Goal: Task Accomplishment & Management: Use online tool/utility

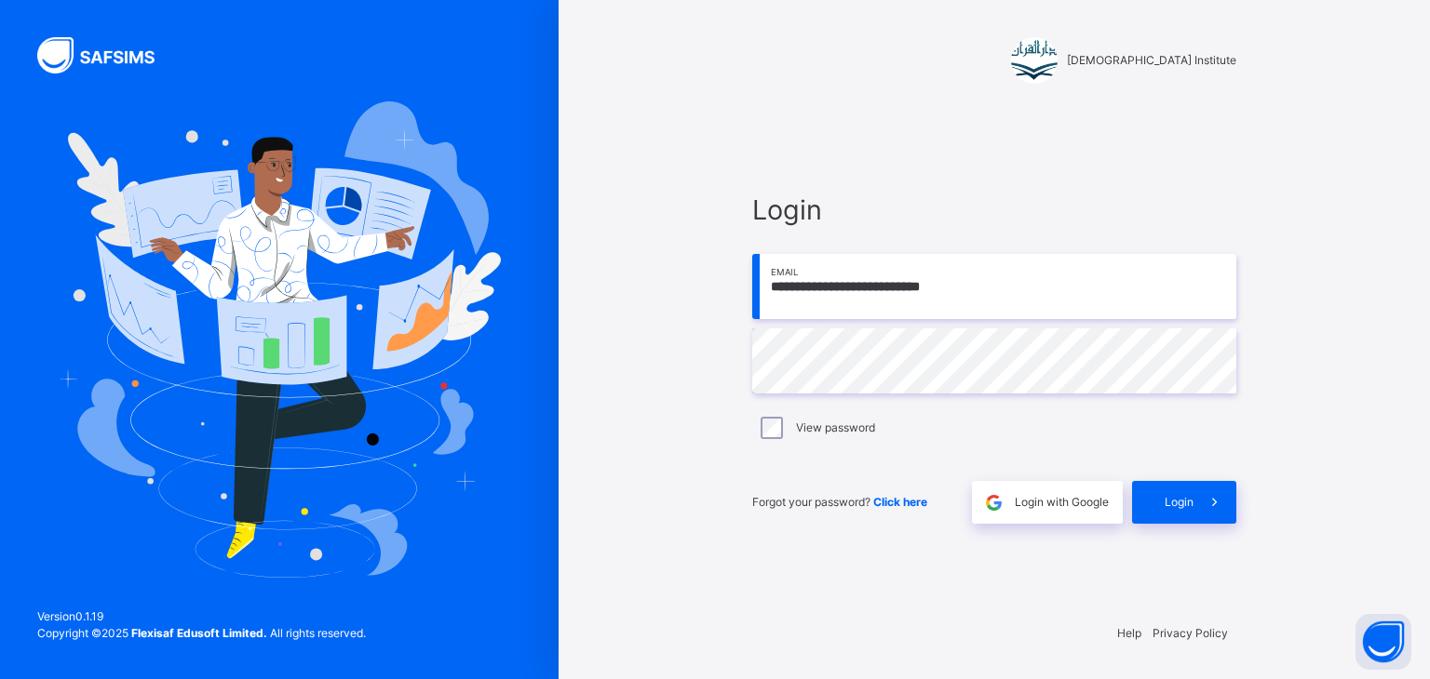
click at [1189, 494] on span "Login" at bounding box center [1178, 502] width 29 height 17
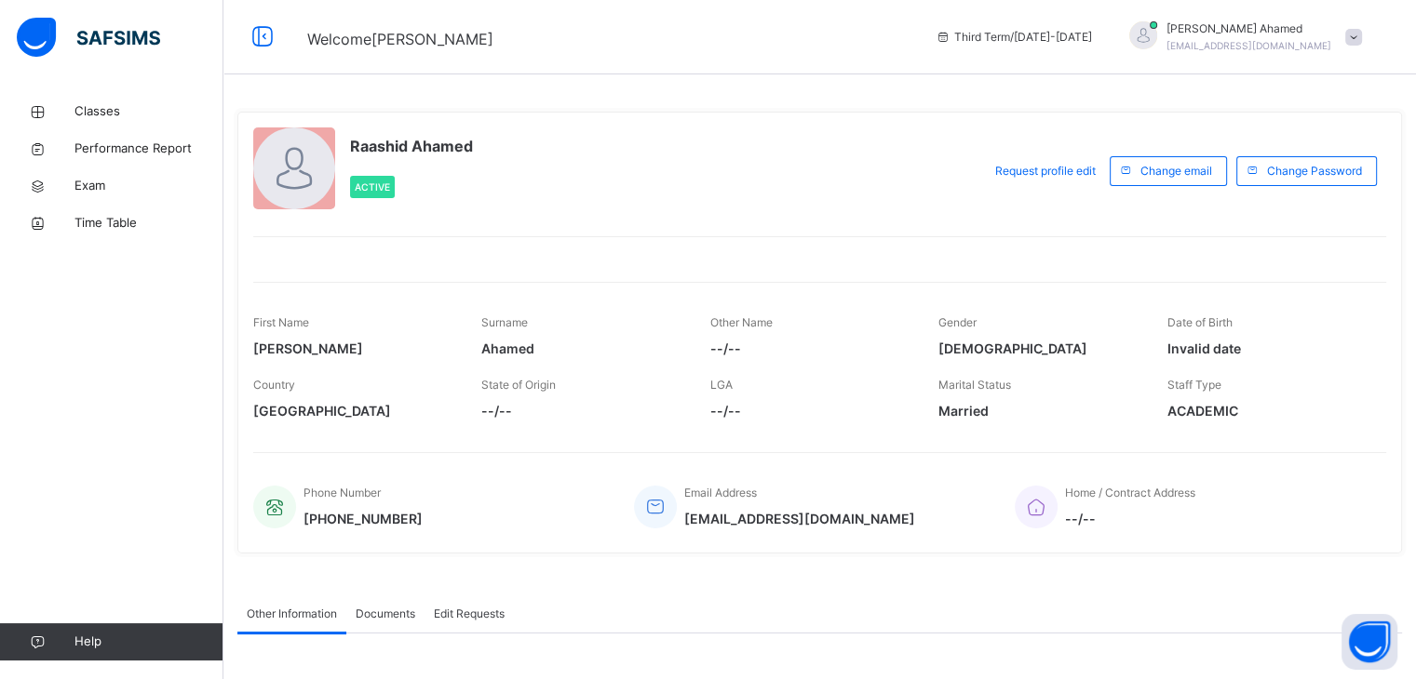
click at [1370, 47] on div "[PERSON_NAME] [EMAIL_ADDRESS][DOMAIN_NAME]" at bounding box center [1240, 37] width 261 height 34
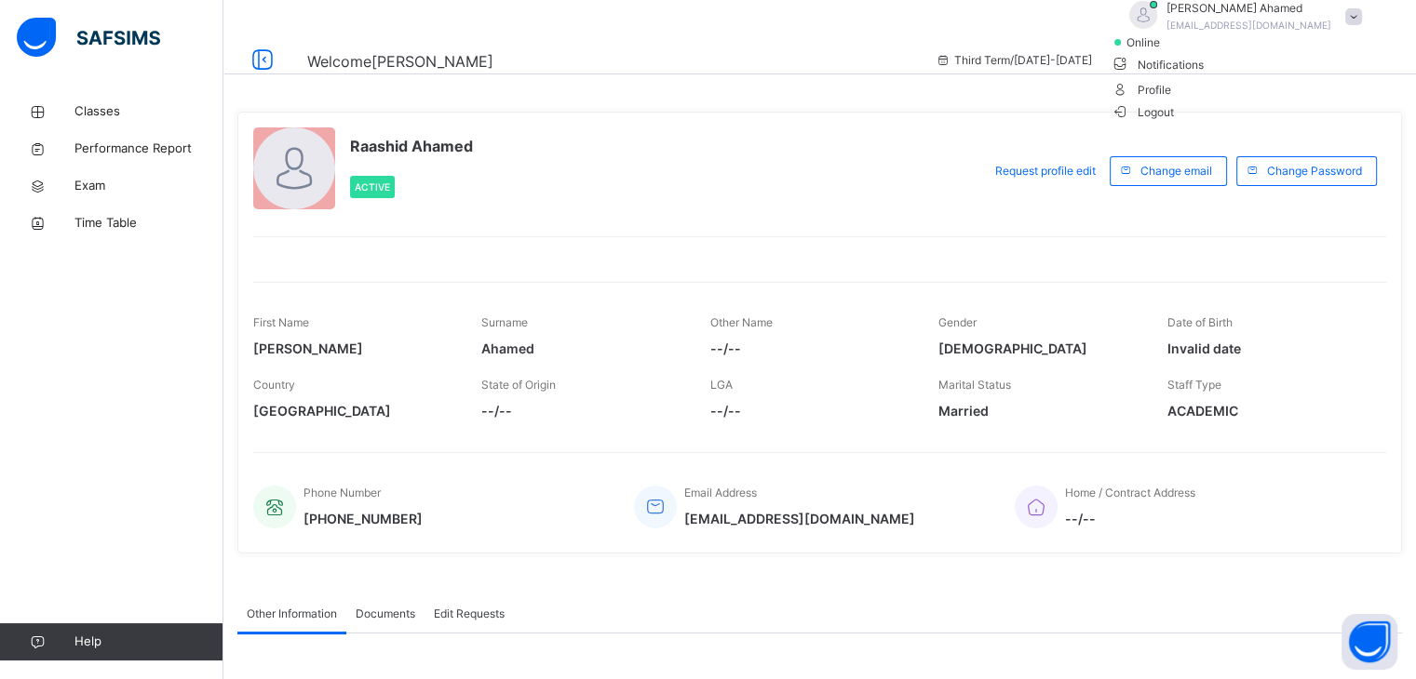
click at [1325, 76] on span "Notifications" at bounding box center [1240, 63] width 261 height 25
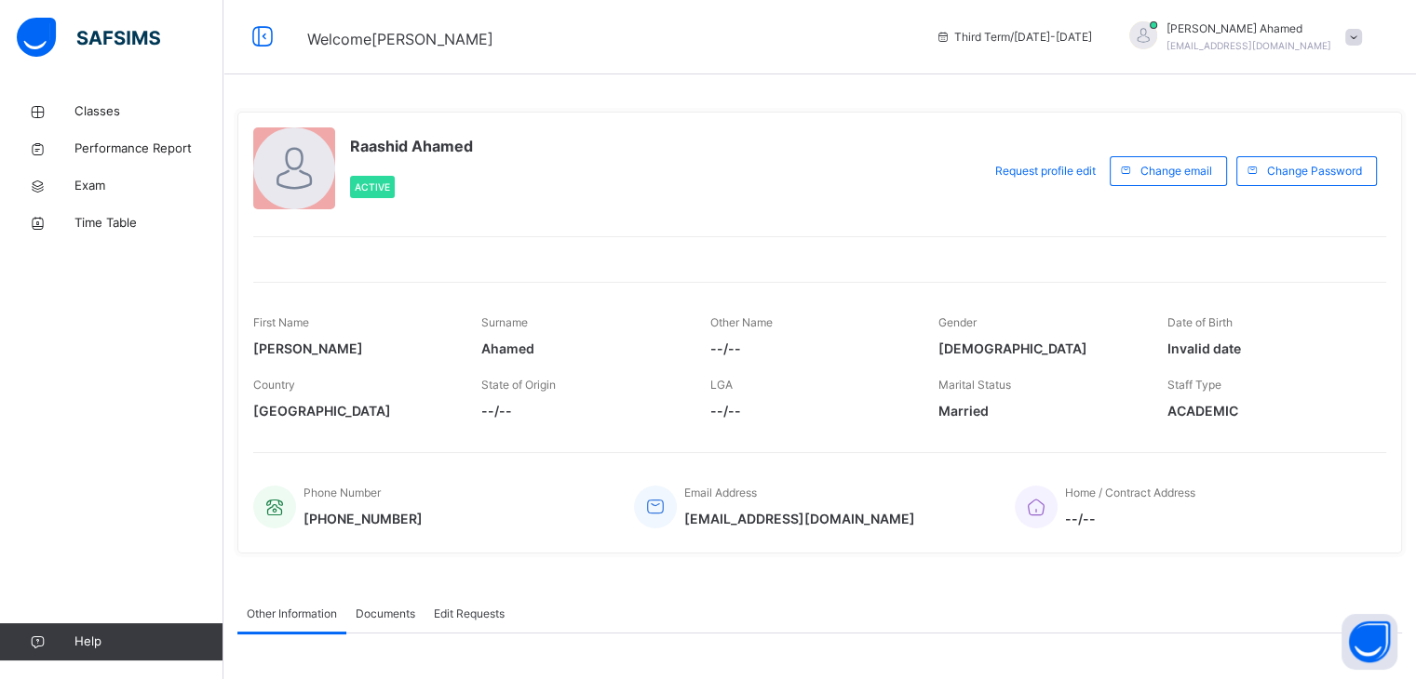
click at [1157, 33] on div at bounding box center [1143, 35] width 28 height 28
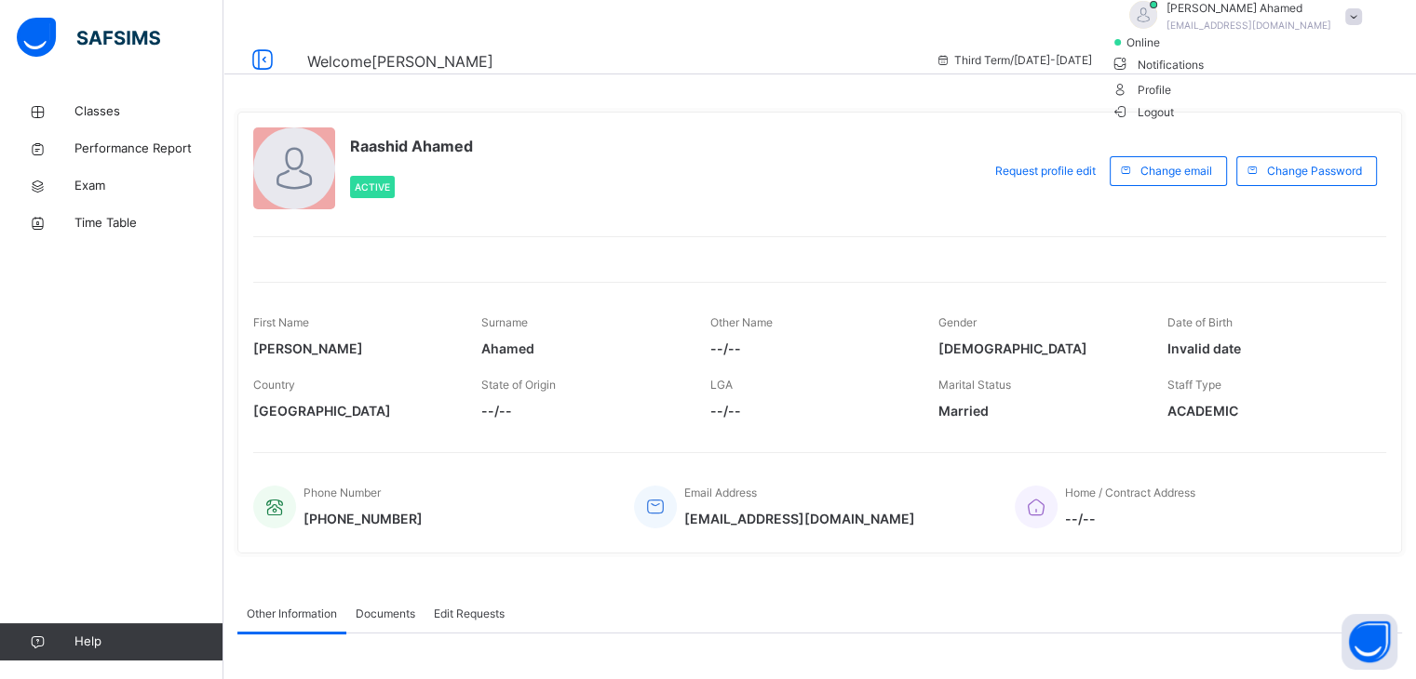
click at [1171, 51] on span "online" at bounding box center [1147, 42] width 47 height 17
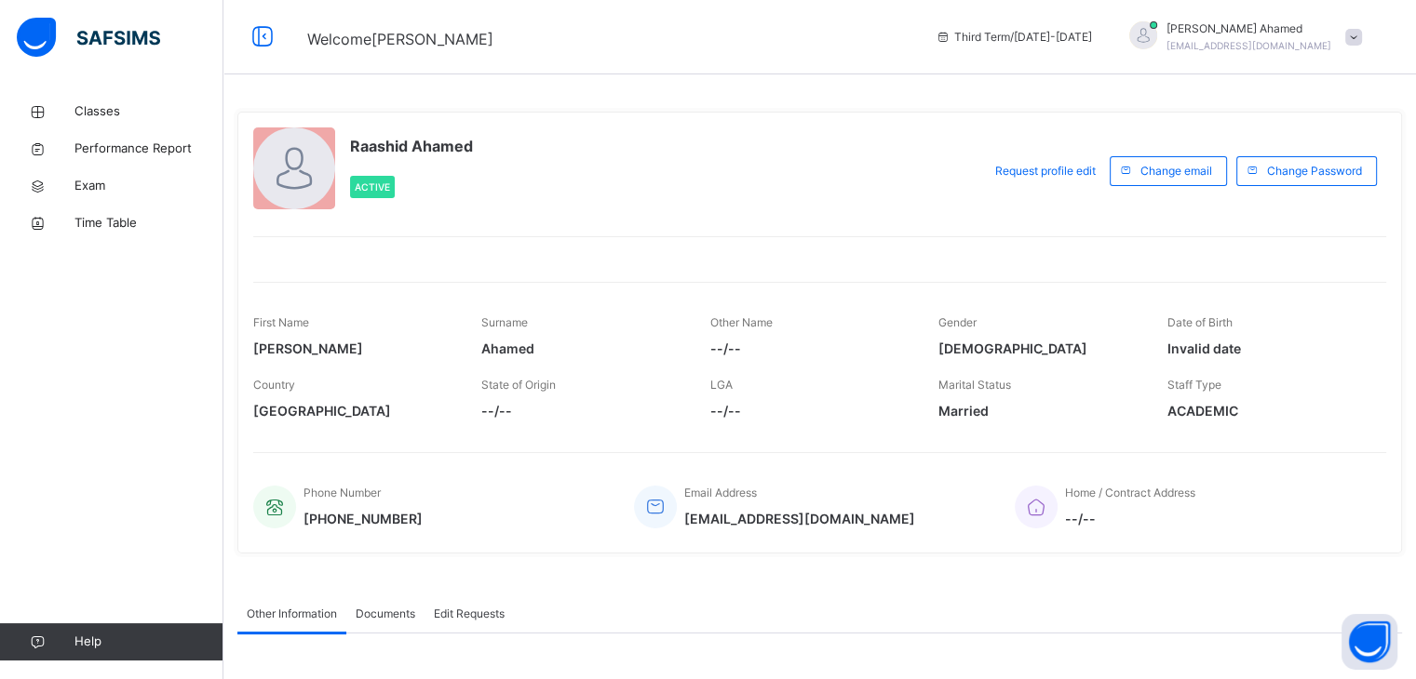
click at [1362, 37] on span at bounding box center [1353, 37] width 17 height 17
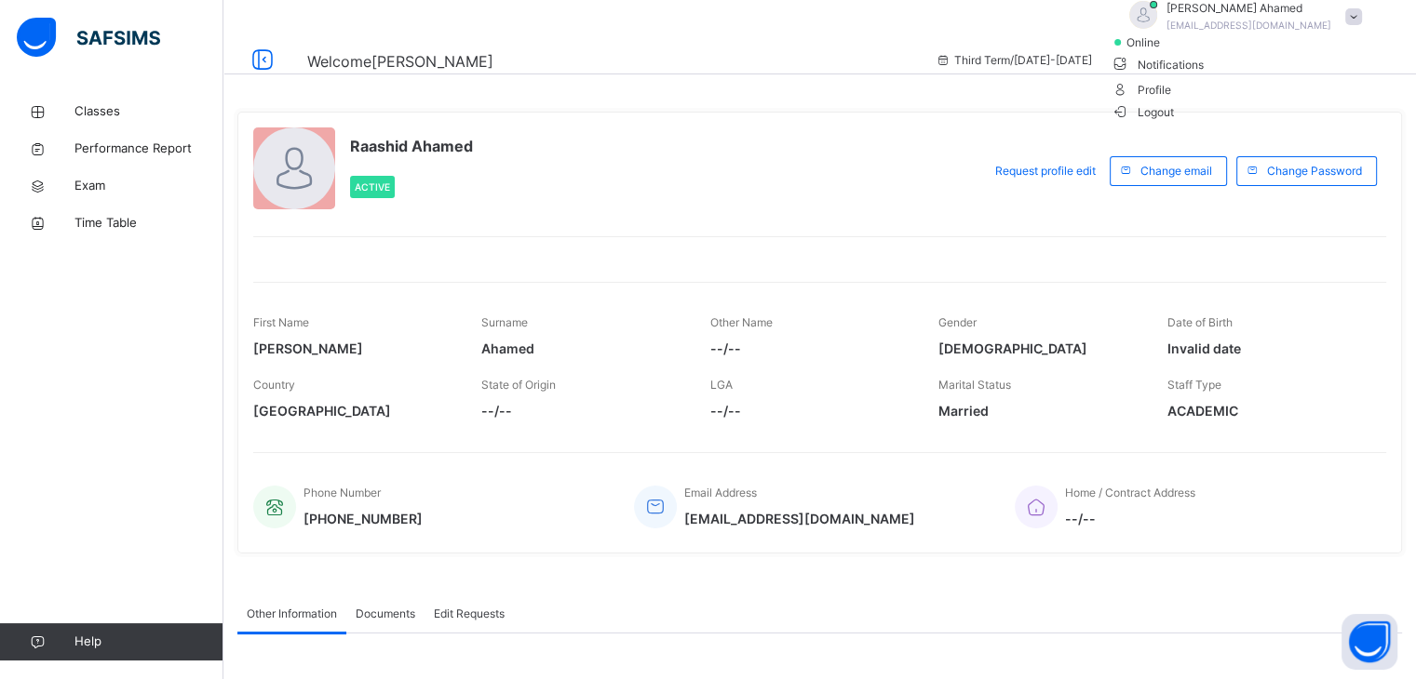
click at [1313, 67] on ul "online Notifications Profile Logout" at bounding box center [1240, 77] width 261 height 87
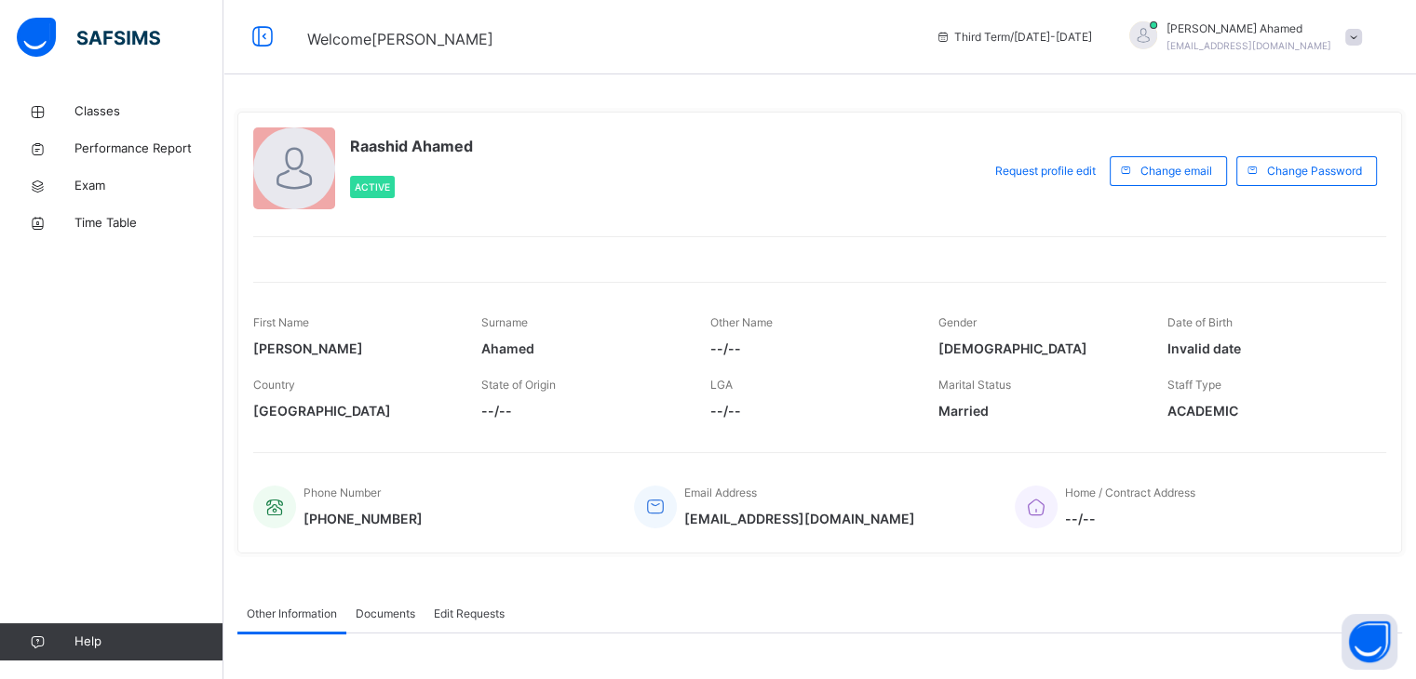
click at [360, 198] on div "Active" at bounding box center [411, 187] width 123 height 41
click at [364, 195] on div "Active" at bounding box center [372, 187] width 45 height 22
click at [372, 186] on span "Active" at bounding box center [372, 187] width 35 height 11
click at [329, 182] on div at bounding box center [294, 169] width 82 height 82
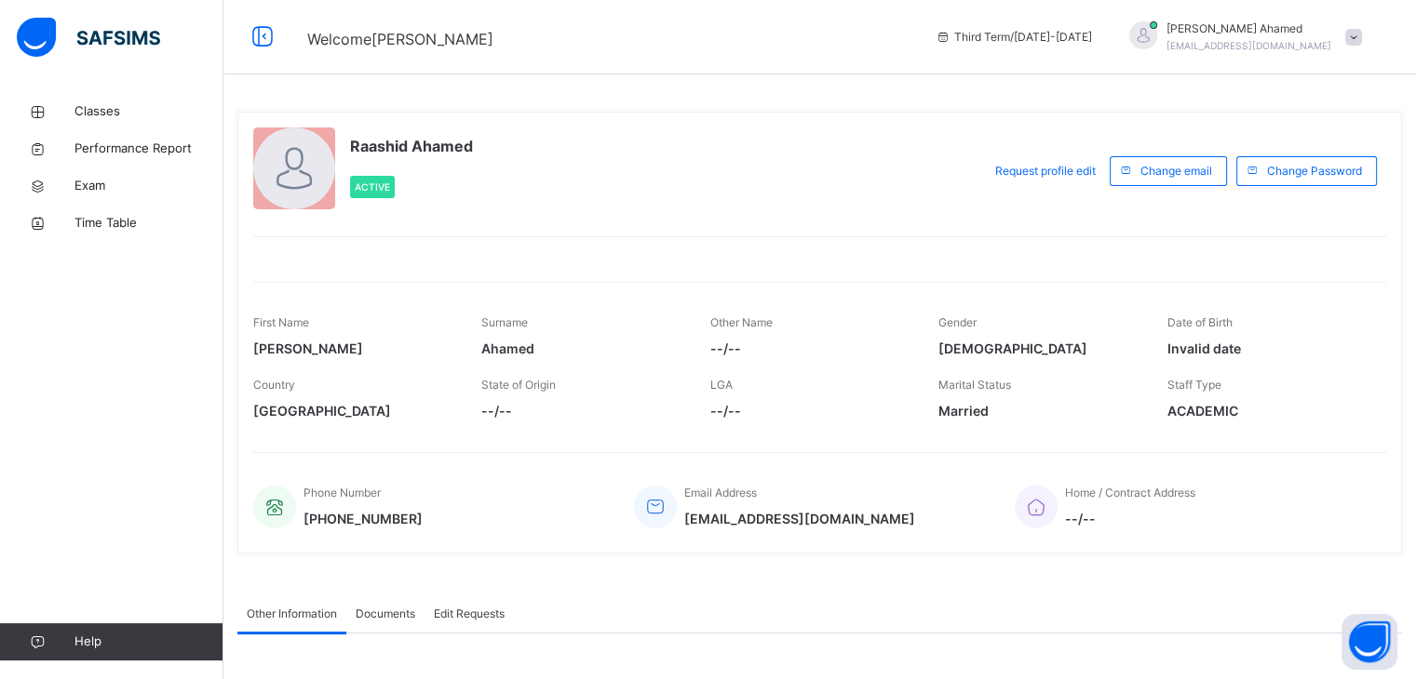
click at [329, 182] on div at bounding box center [294, 169] width 82 height 82
click at [1157, 29] on div at bounding box center [1143, 35] width 28 height 28
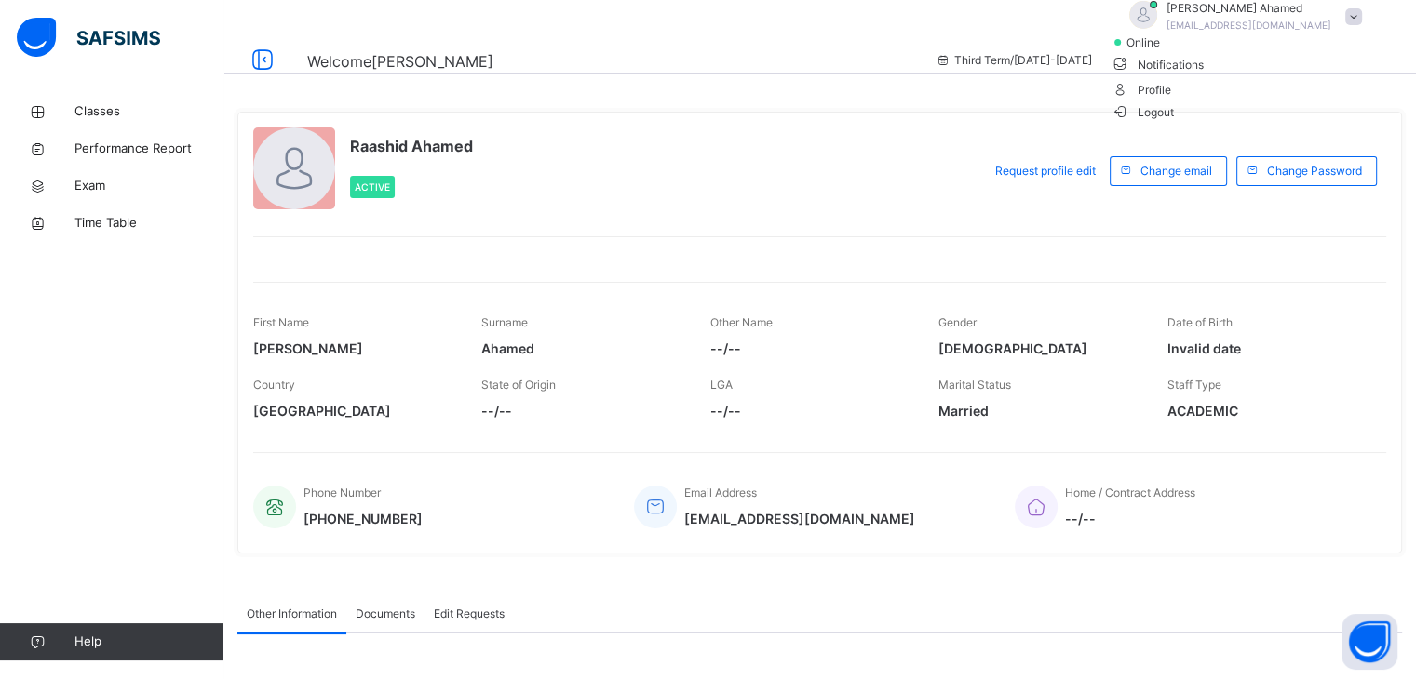
click at [1157, 24] on div at bounding box center [1143, 15] width 28 height 28
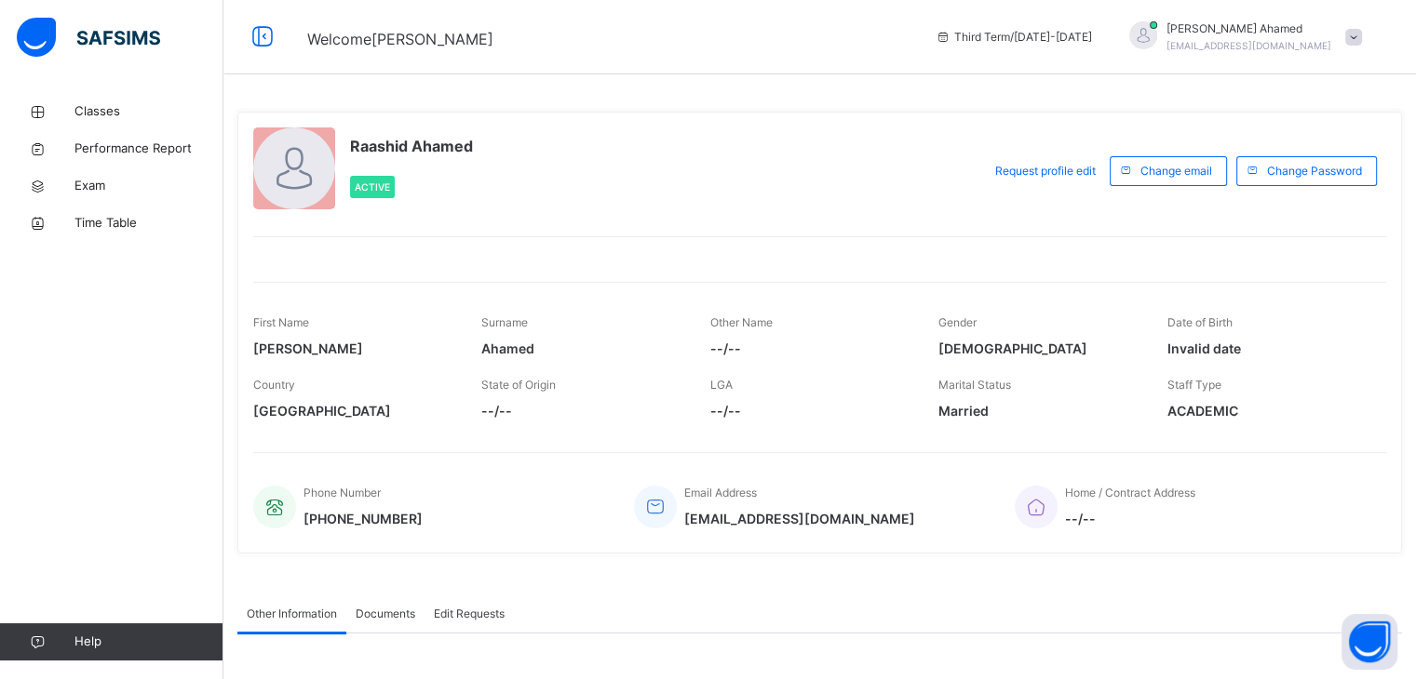
click at [1157, 27] on div at bounding box center [1143, 35] width 28 height 28
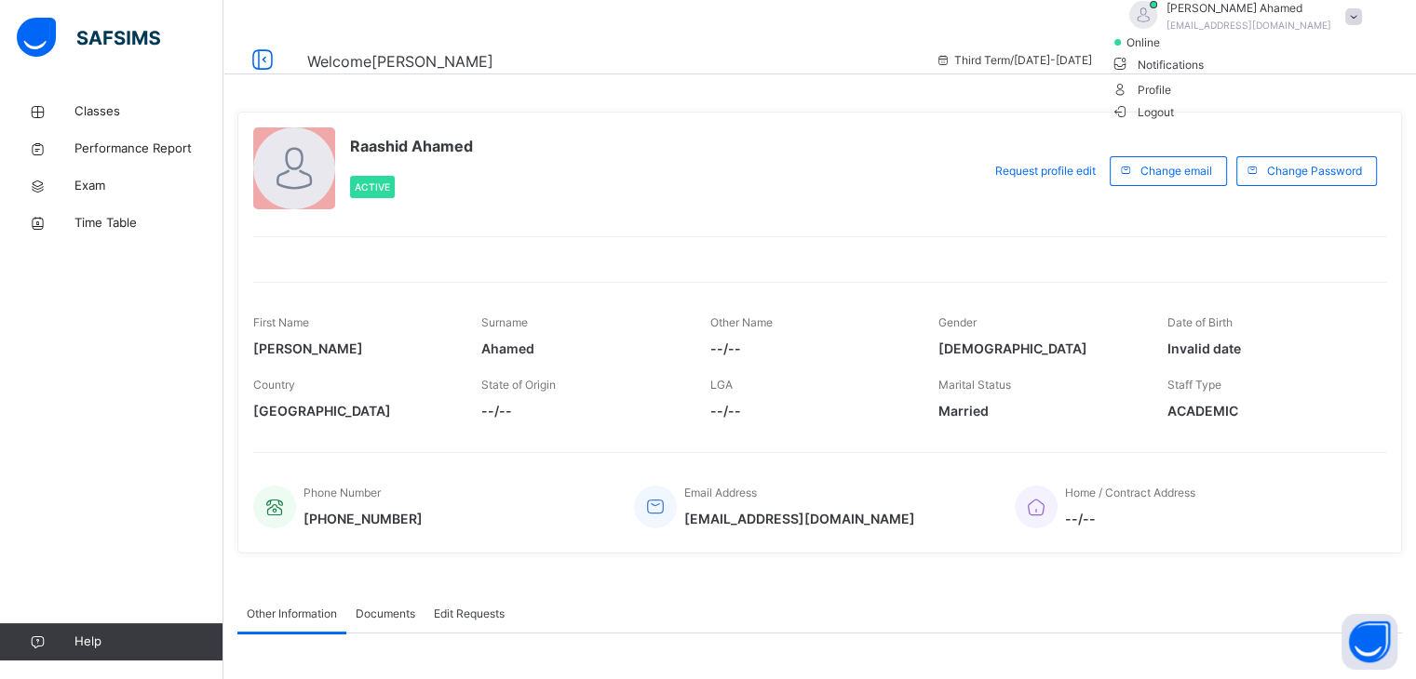
click at [1171, 51] on span "online" at bounding box center [1147, 42] width 47 height 17
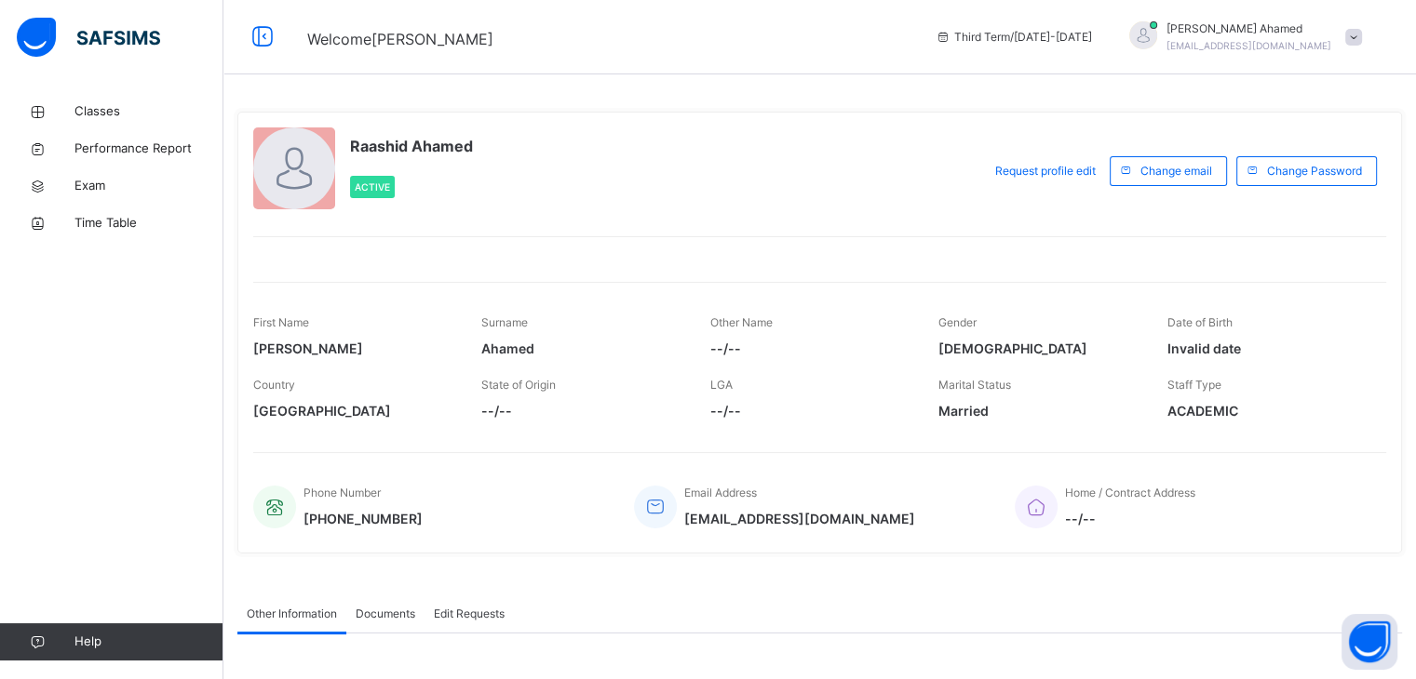
click at [1359, 36] on span at bounding box center [1353, 37] width 17 height 17
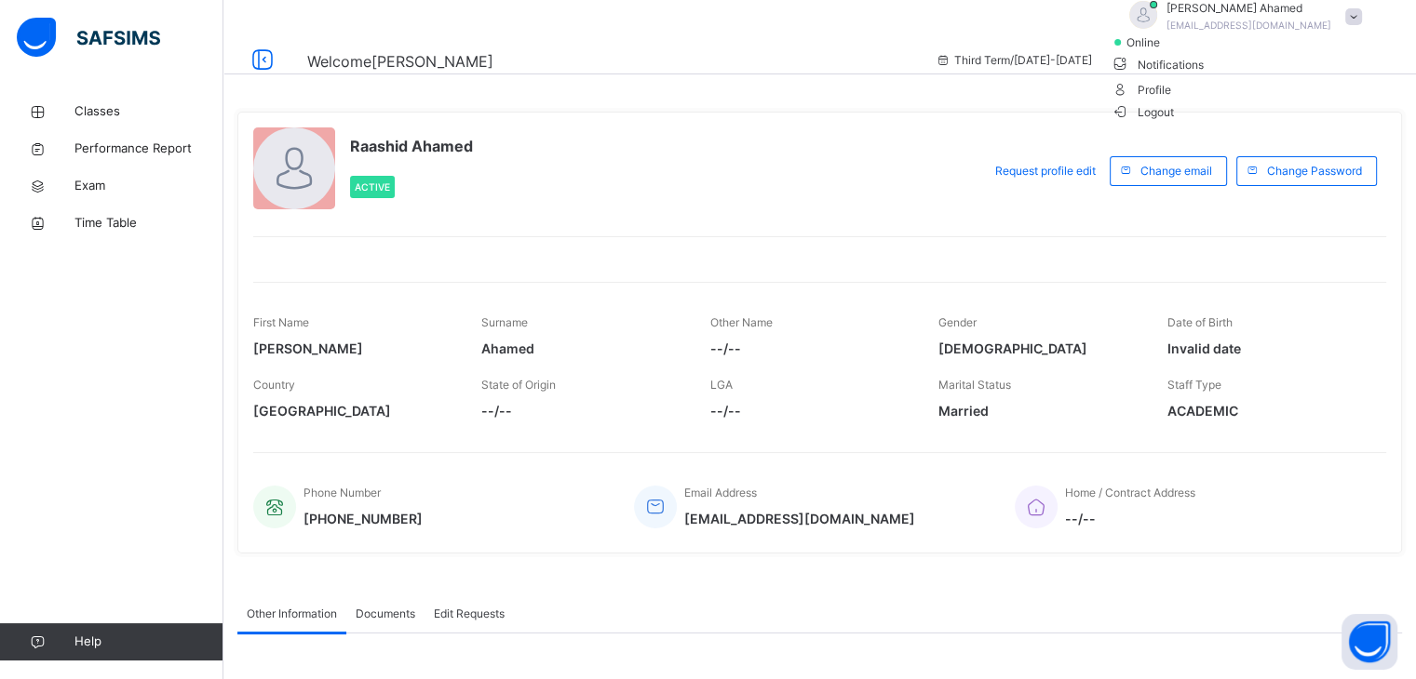
click at [1323, 76] on li "Notifications" at bounding box center [1240, 63] width 261 height 25
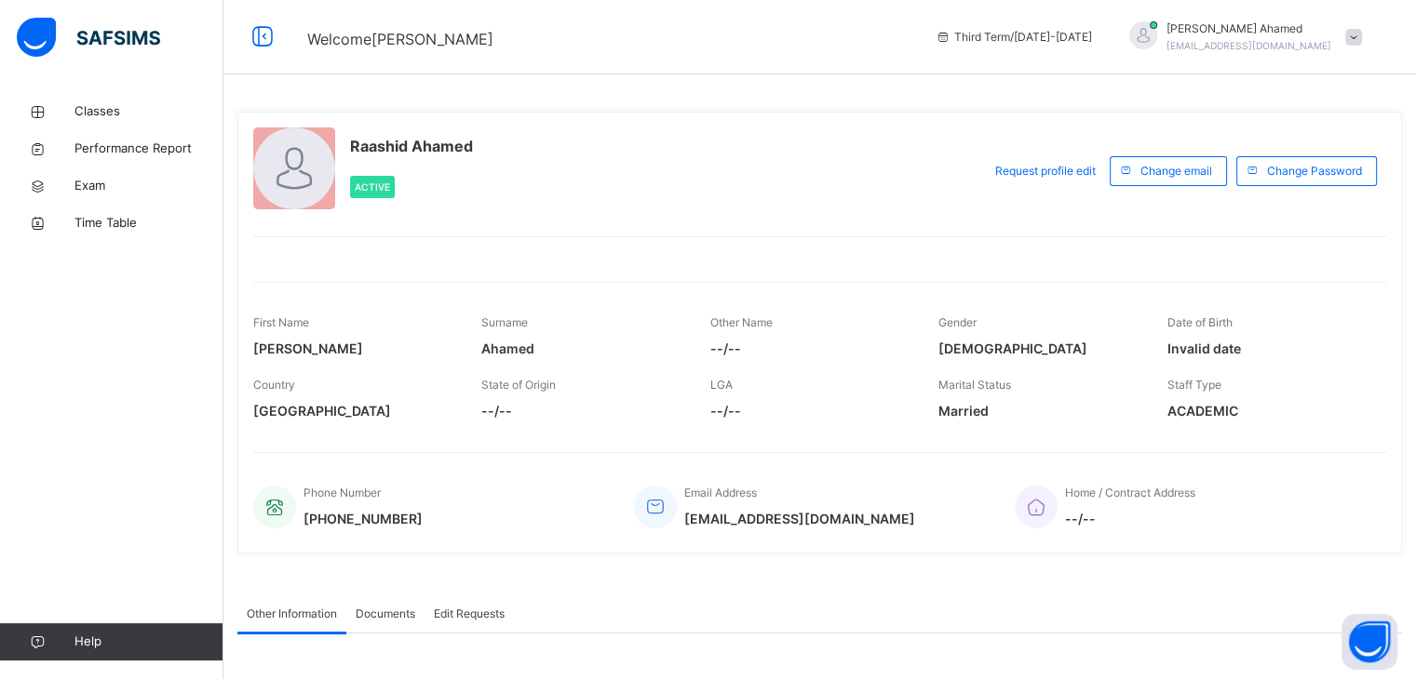
click at [1303, 46] on span "[EMAIL_ADDRESS][DOMAIN_NAME]" at bounding box center [1248, 45] width 165 height 11
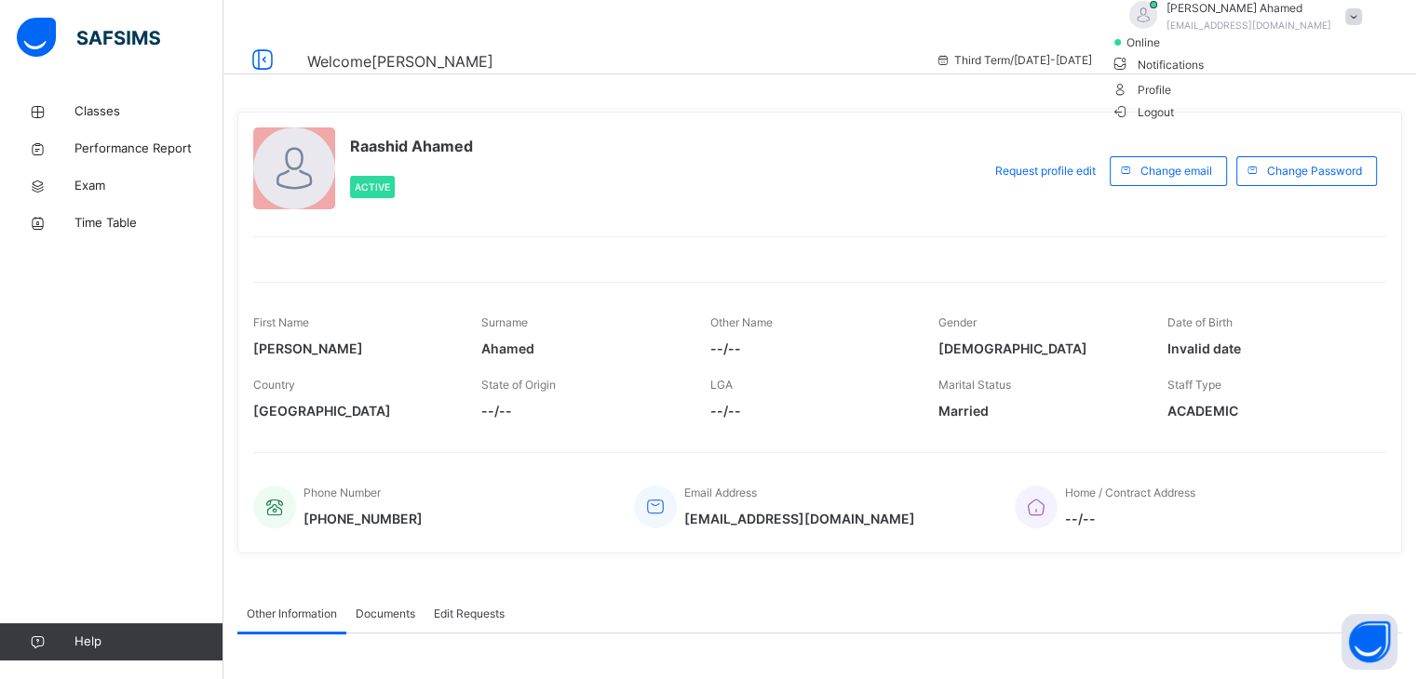
click at [1277, 101] on span "Profile" at bounding box center [1240, 88] width 261 height 25
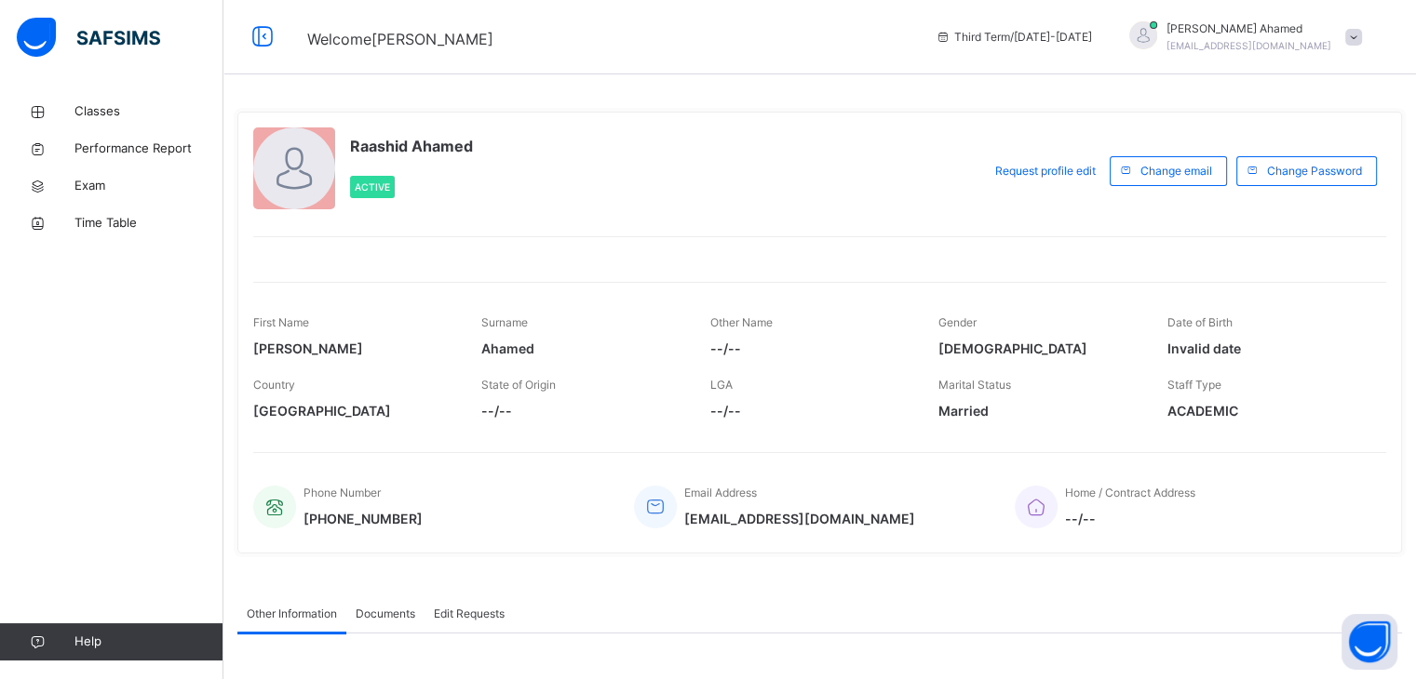
click at [1362, 37] on span at bounding box center [1353, 37] width 17 height 17
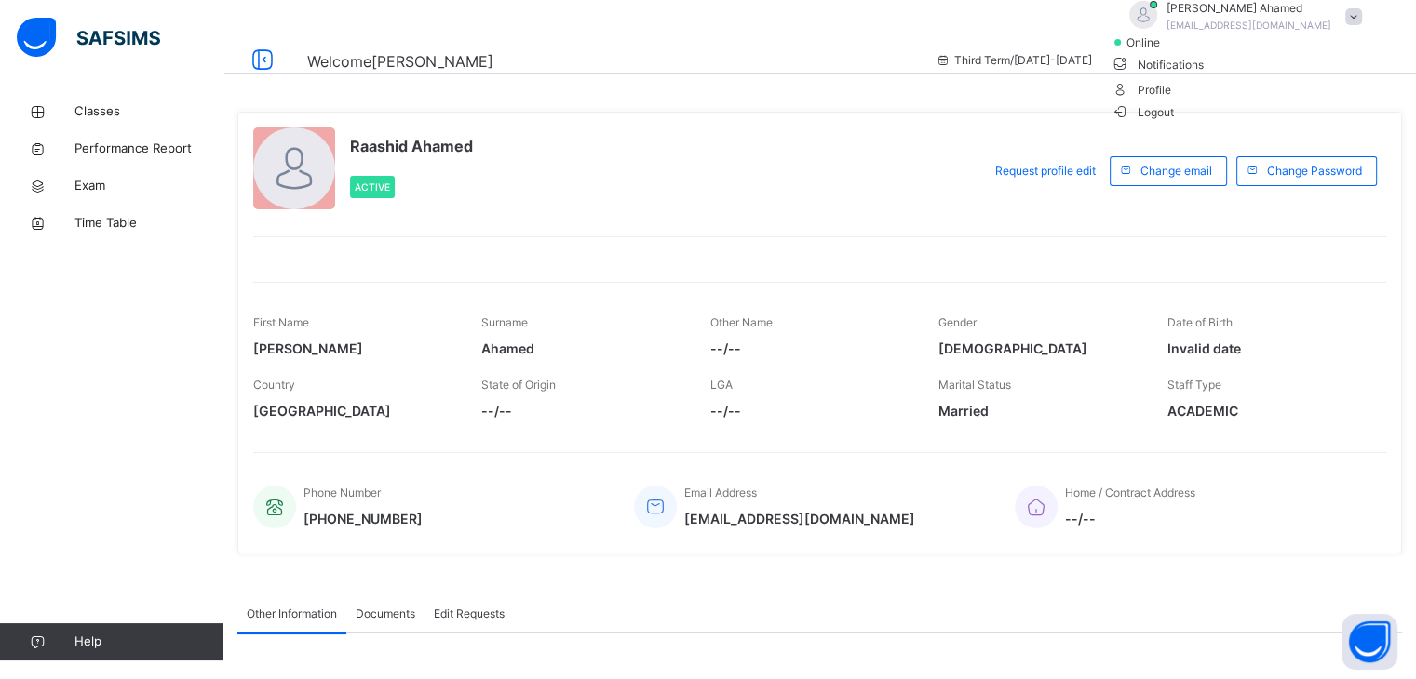
click at [1304, 101] on span "Profile" at bounding box center [1240, 88] width 261 height 25
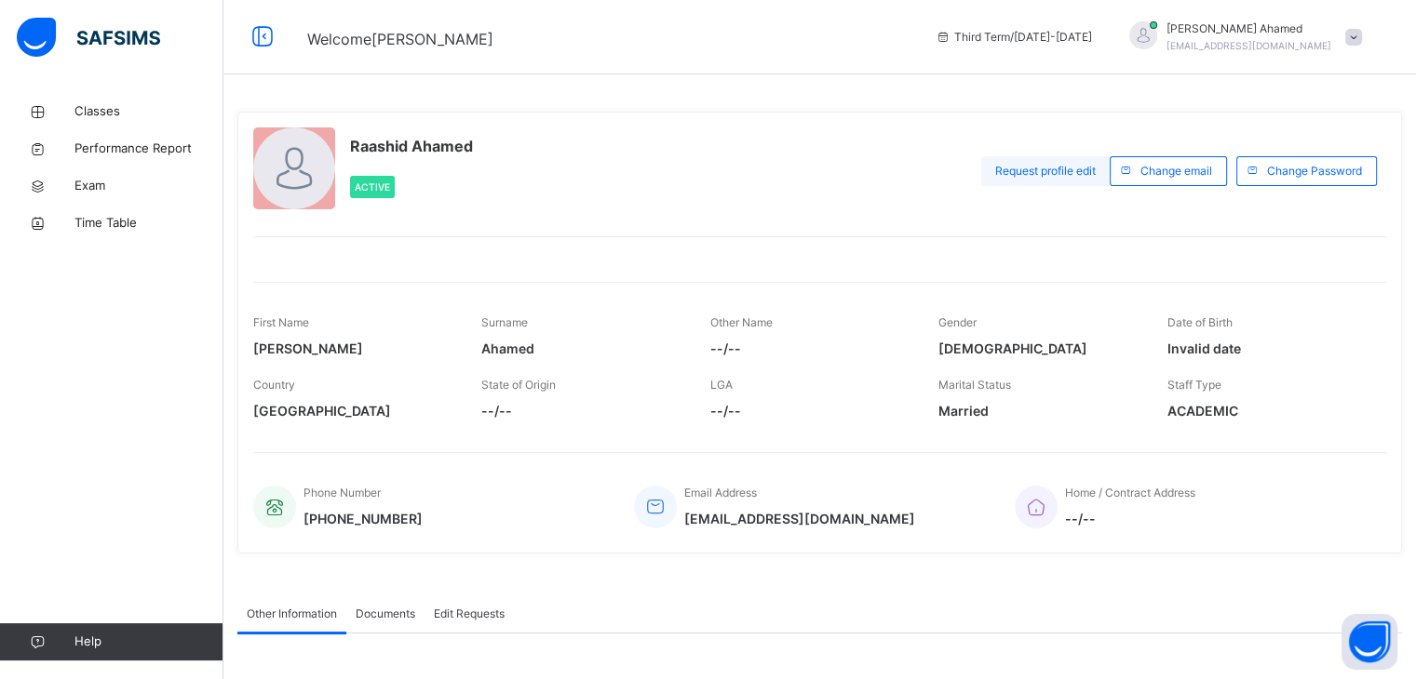
click at [1007, 183] on div "Request profile edit" at bounding box center [1045, 171] width 128 height 30
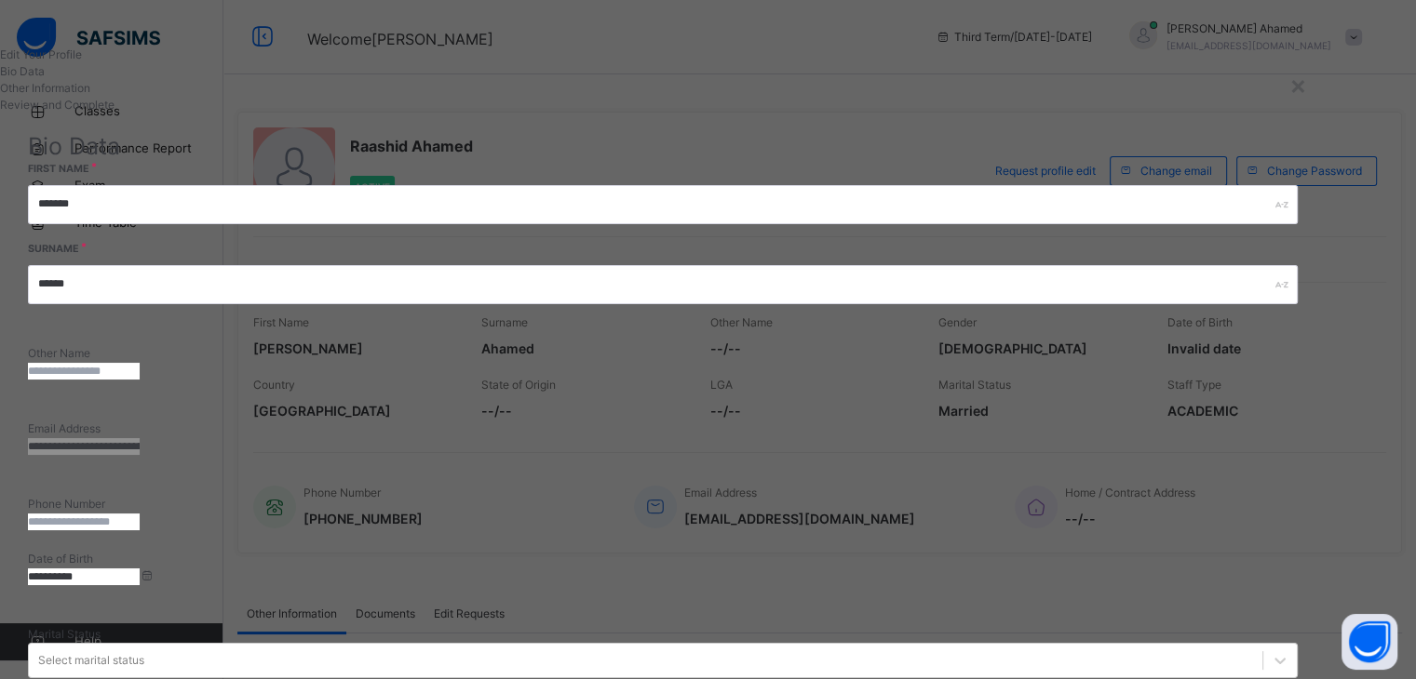
scroll to position [37, 0]
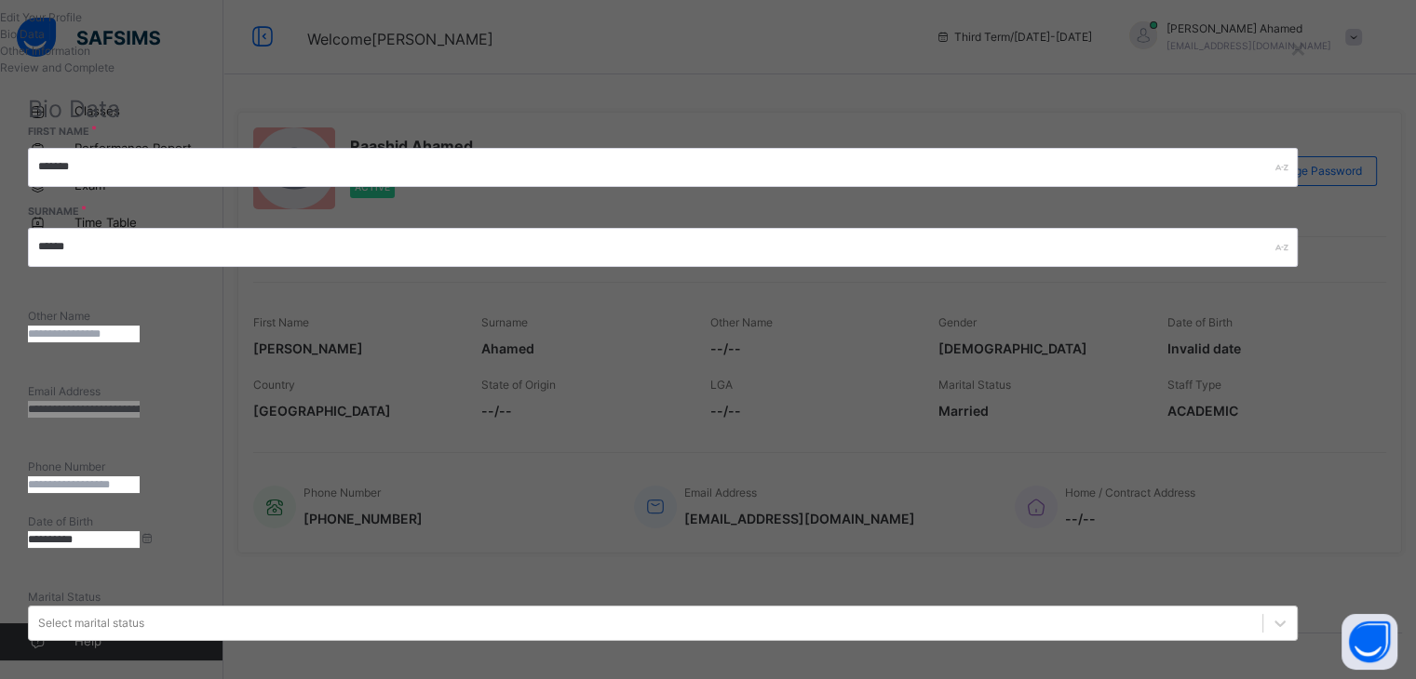
click at [213, 26] on div "Edit Your Profile" at bounding box center [662, 17] width 1325 height 17
click at [190, 26] on h1 "Edit Your Profile" at bounding box center [662, 17] width 1325 height 17
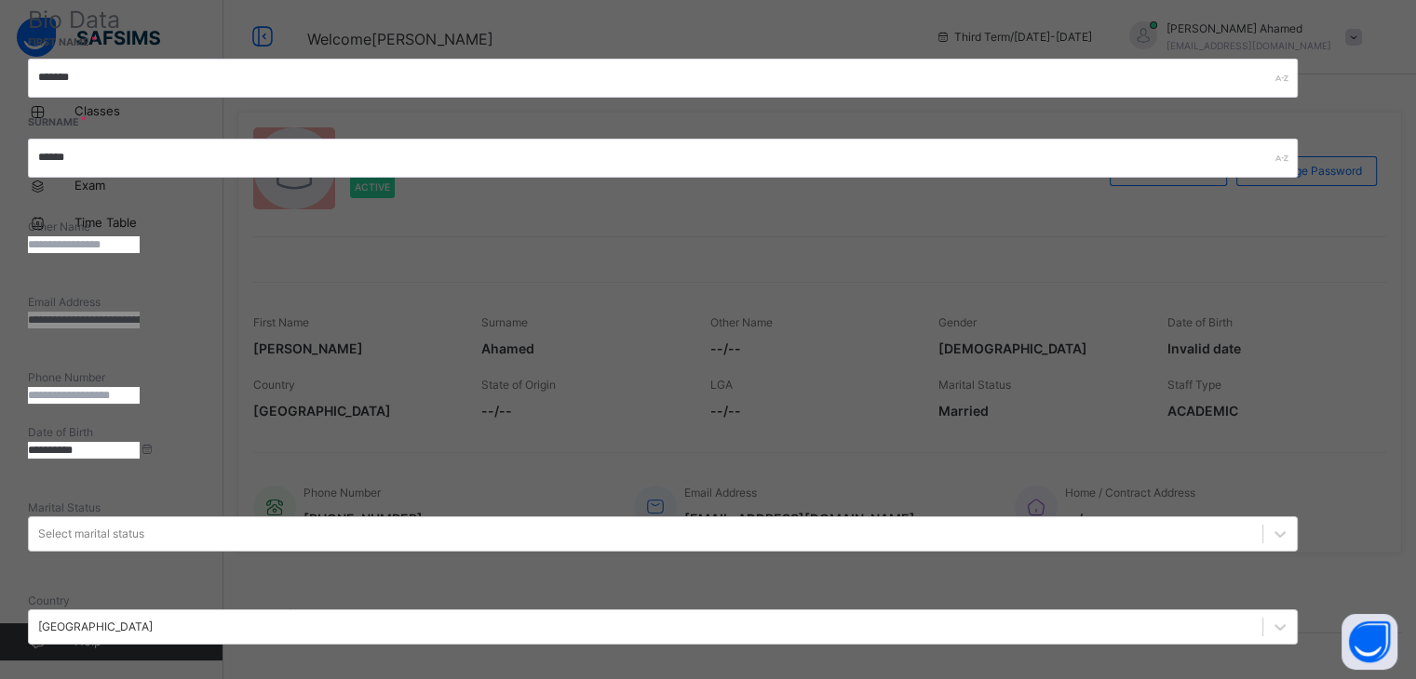
scroll to position [0, 0]
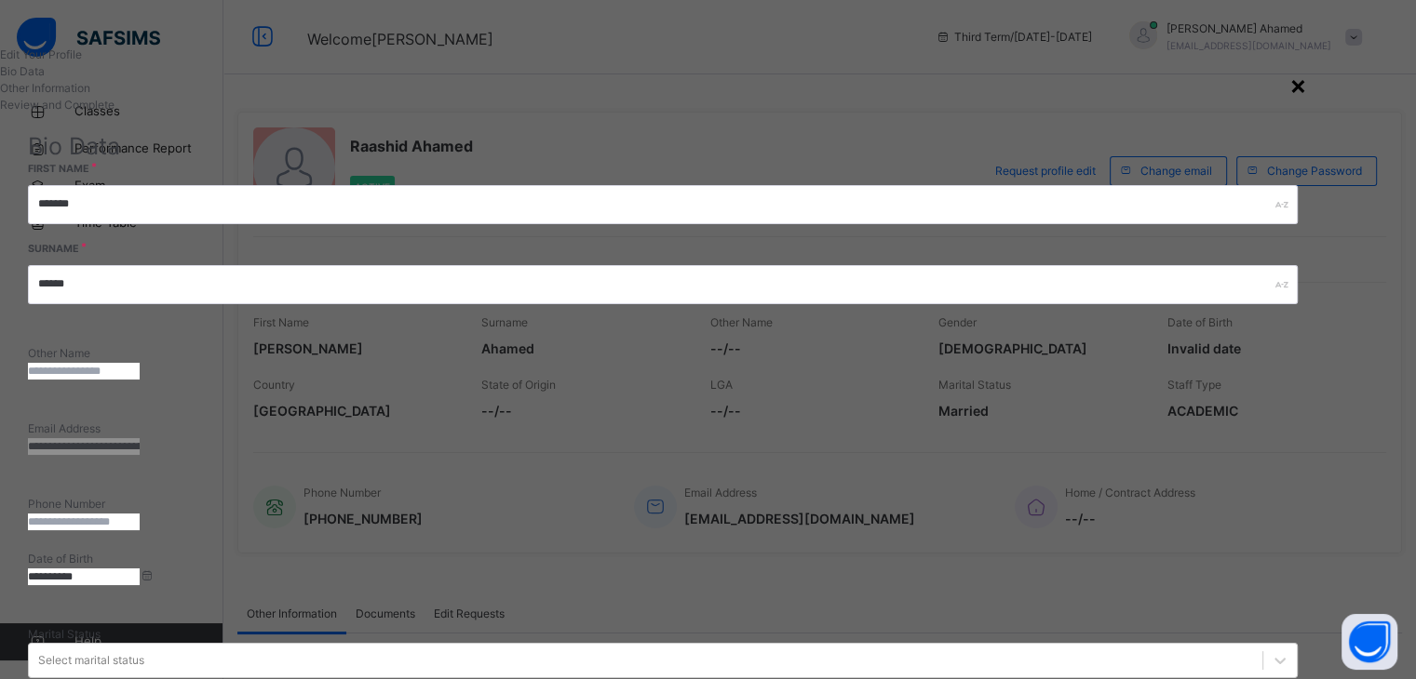
click at [1307, 78] on div "×" at bounding box center [1298, 84] width 18 height 39
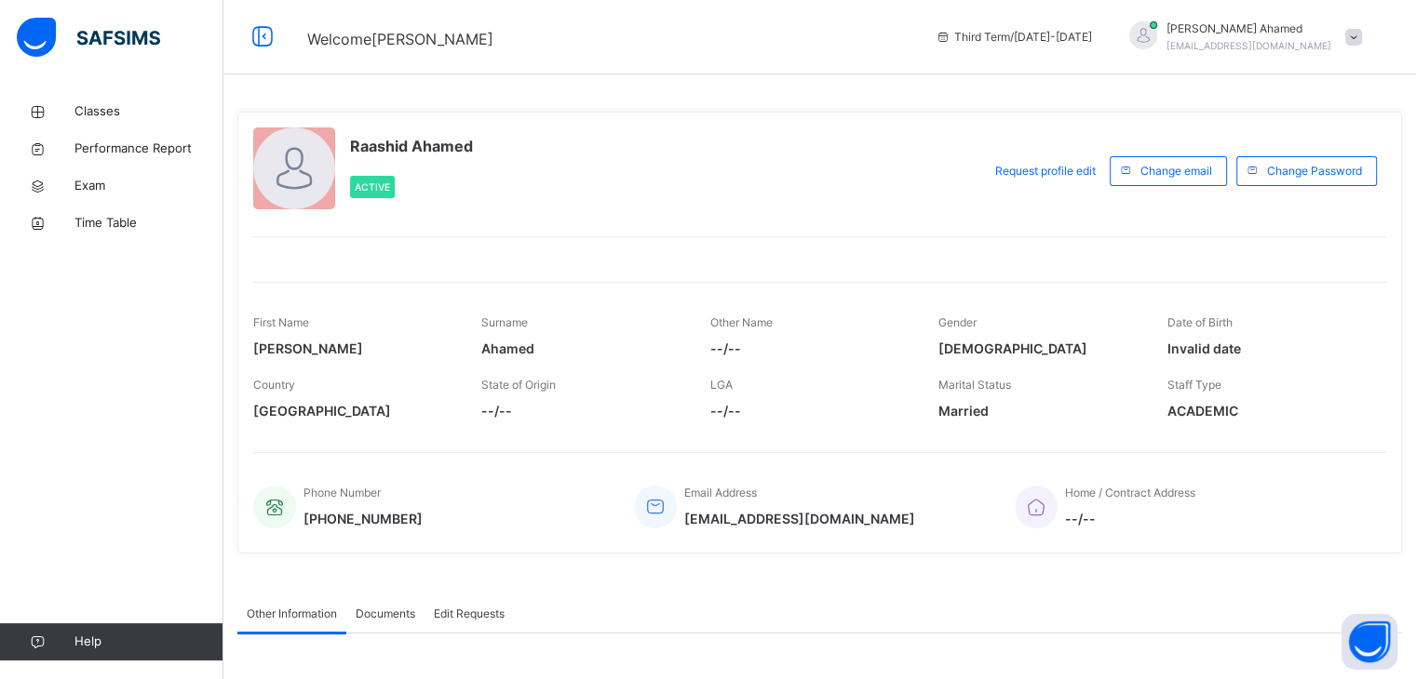
click at [951, 34] on icon at bounding box center [943, 37] width 16 height 14
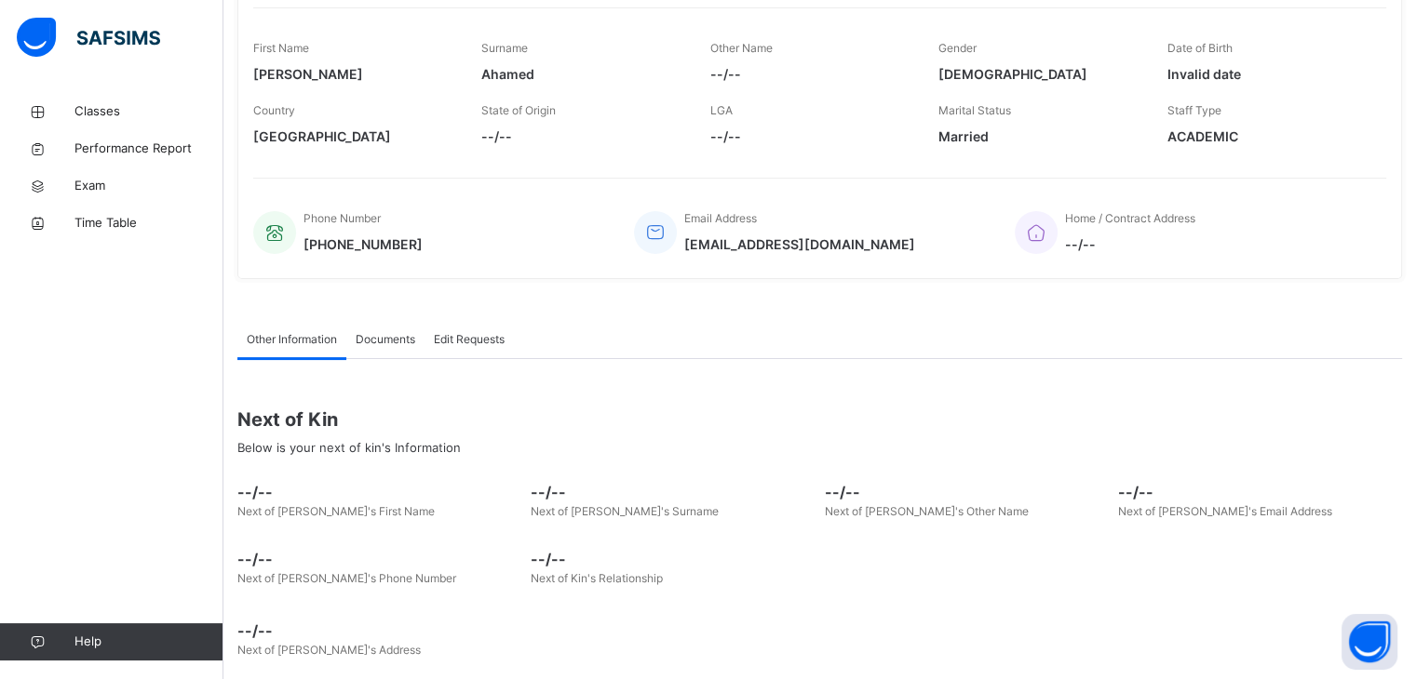
scroll to position [276, 0]
click at [663, 239] on icon at bounding box center [655, 232] width 26 height 22
click at [329, 224] on div "Phone Number [PHONE_NUMBER]" at bounding box center [362, 231] width 119 height 44
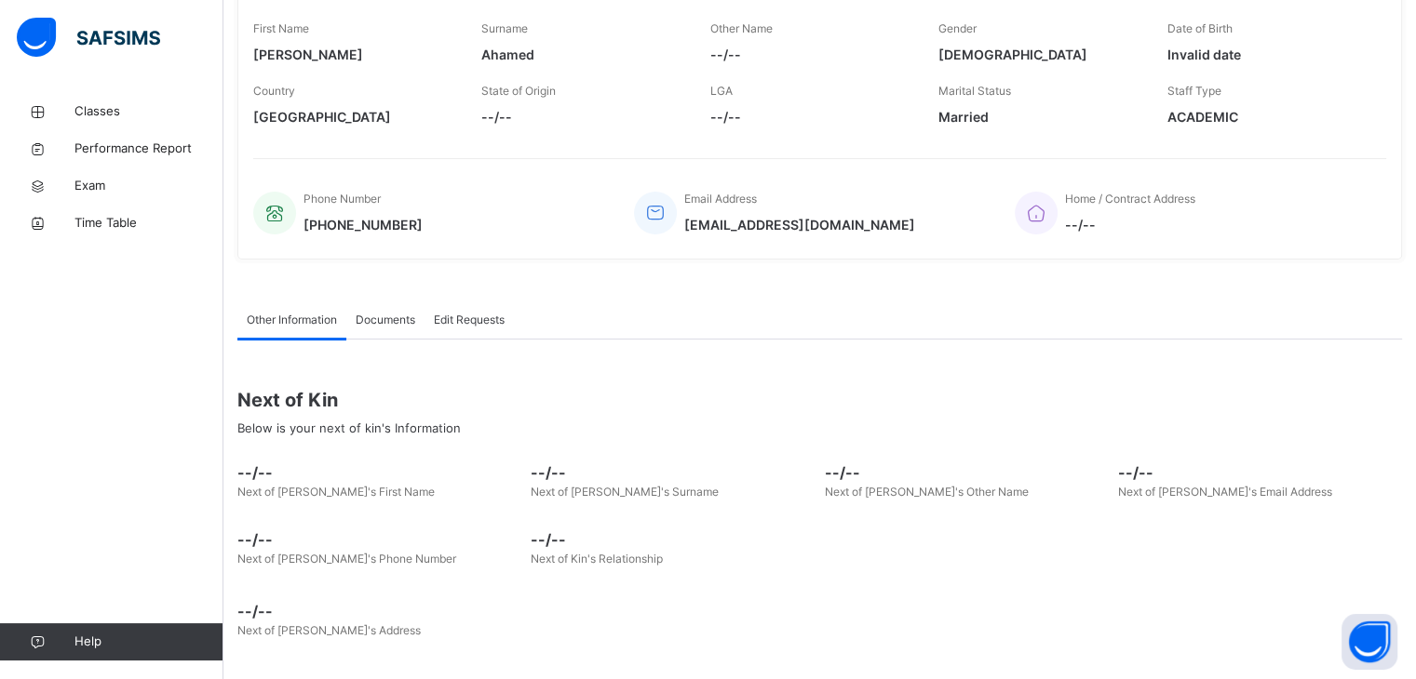
click at [394, 332] on div "Documents" at bounding box center [385, 320] width 78 height 37
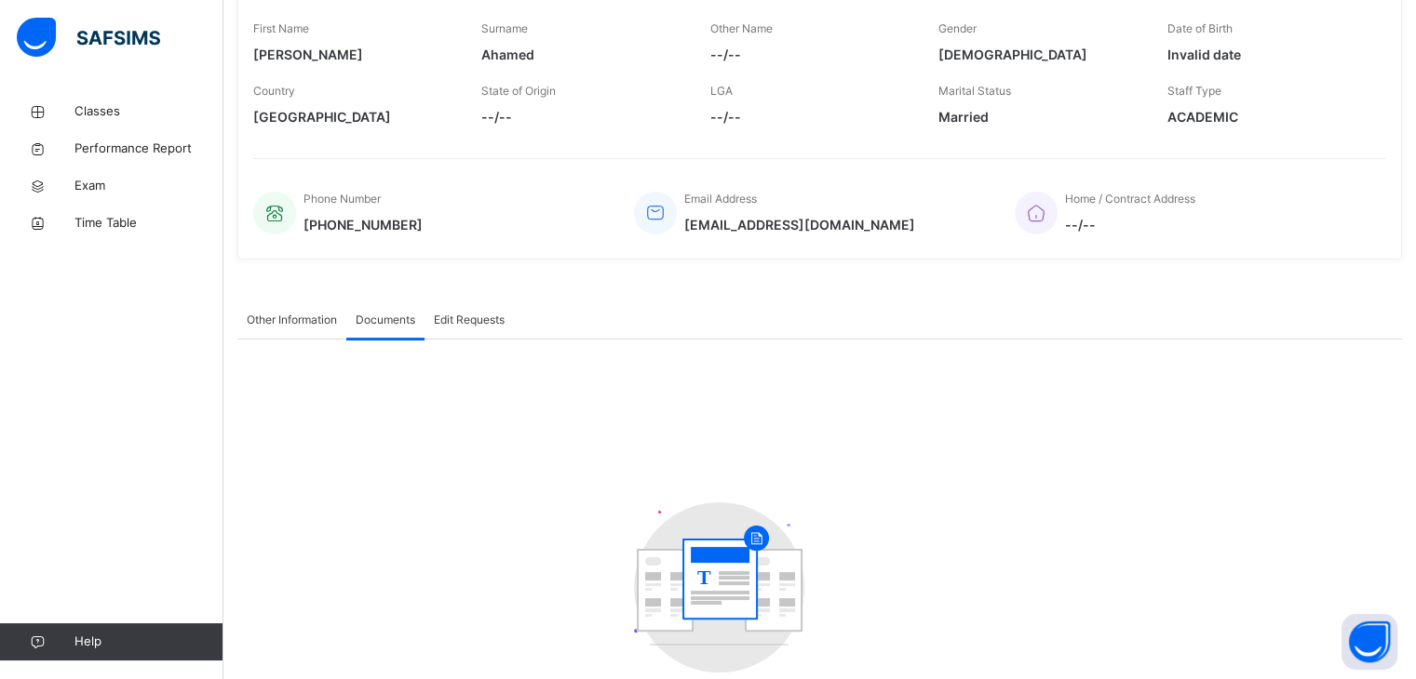
click at [488, 321] on span "Edit Requests" at bounding box center [469, 320] width 71 height 17
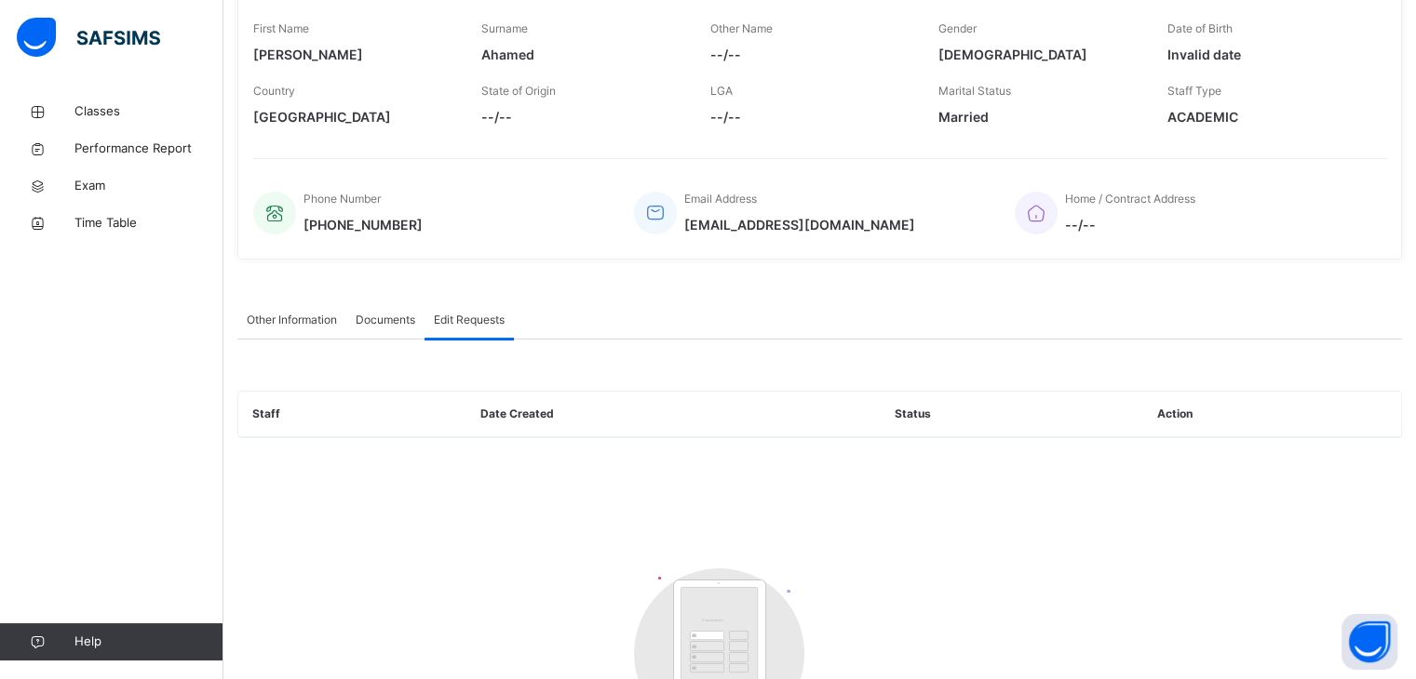
click at [292, 331] on div "Other Information" at bounding box center [291, 320] width 109 height 37
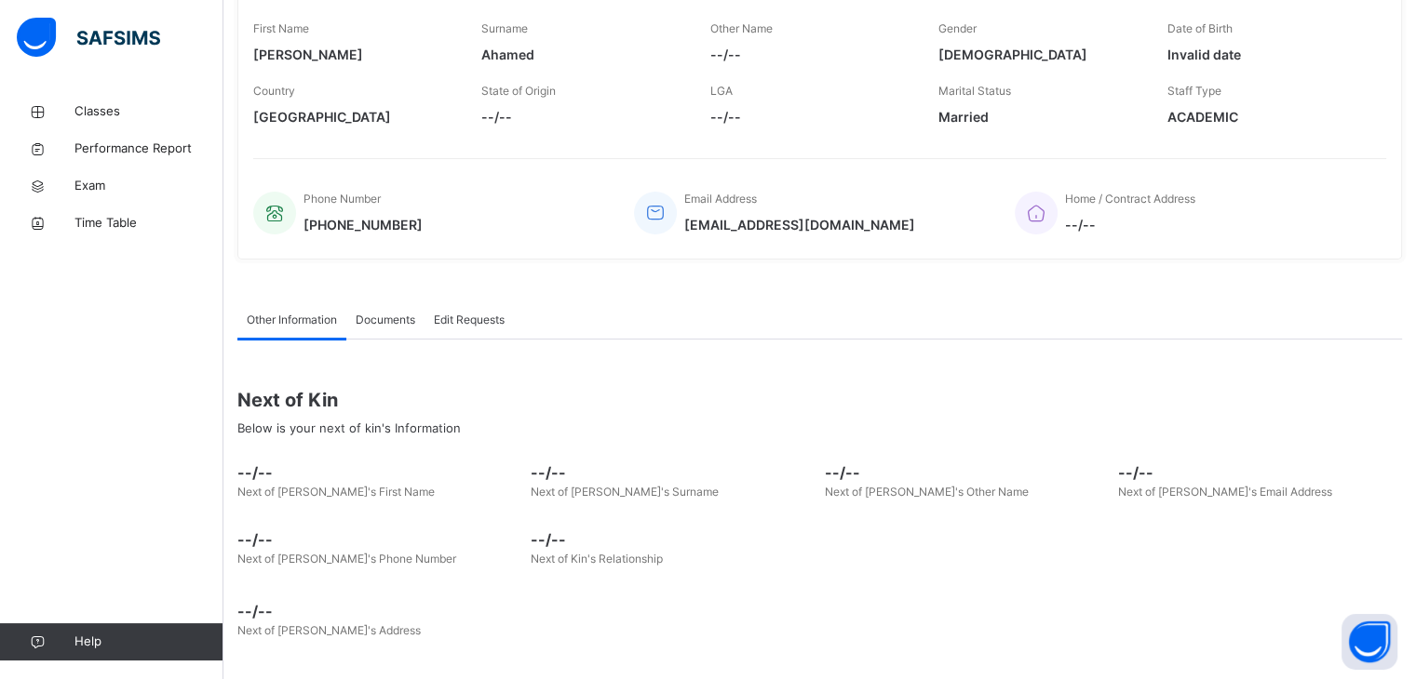
scroll to position [0, 0]
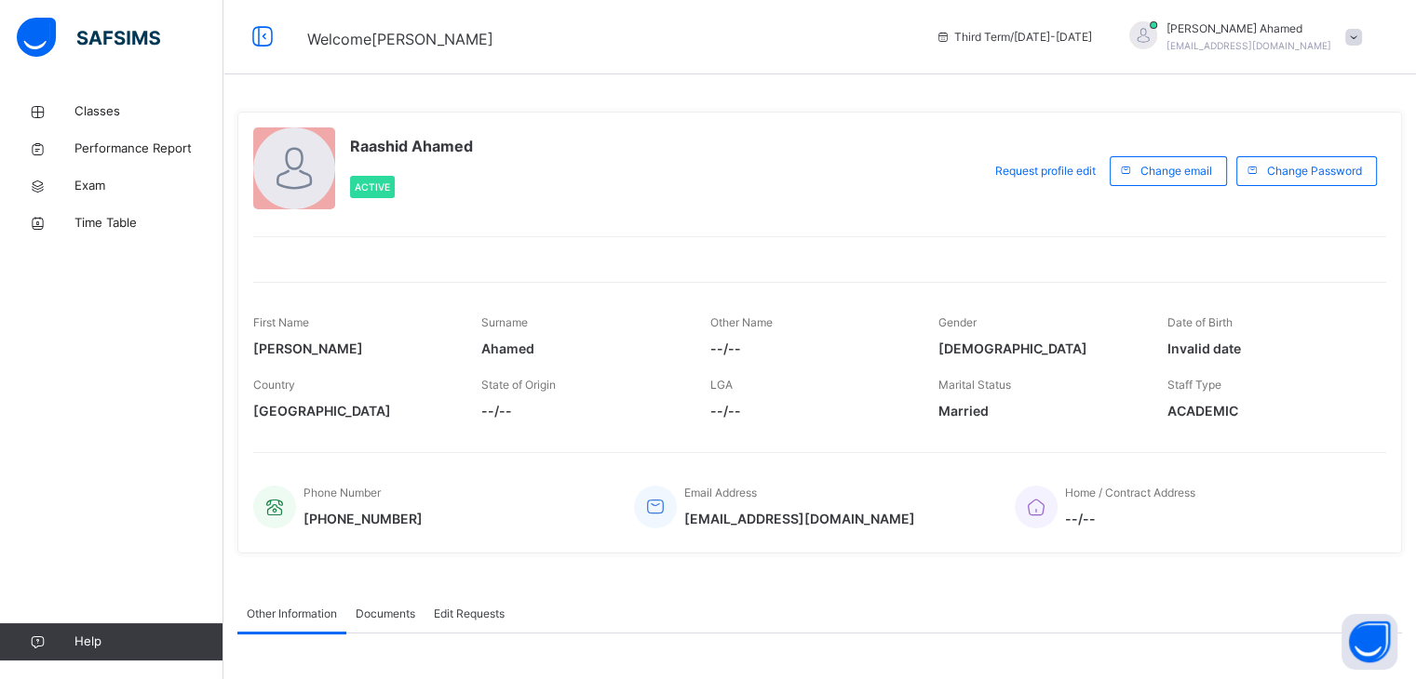
click at [1360, 46] on div "[PERSON_NAME] [EMAIL_ADDRESS][DOMAIN_NAME]" at bounding box center [1240, 37] width 261 height 34
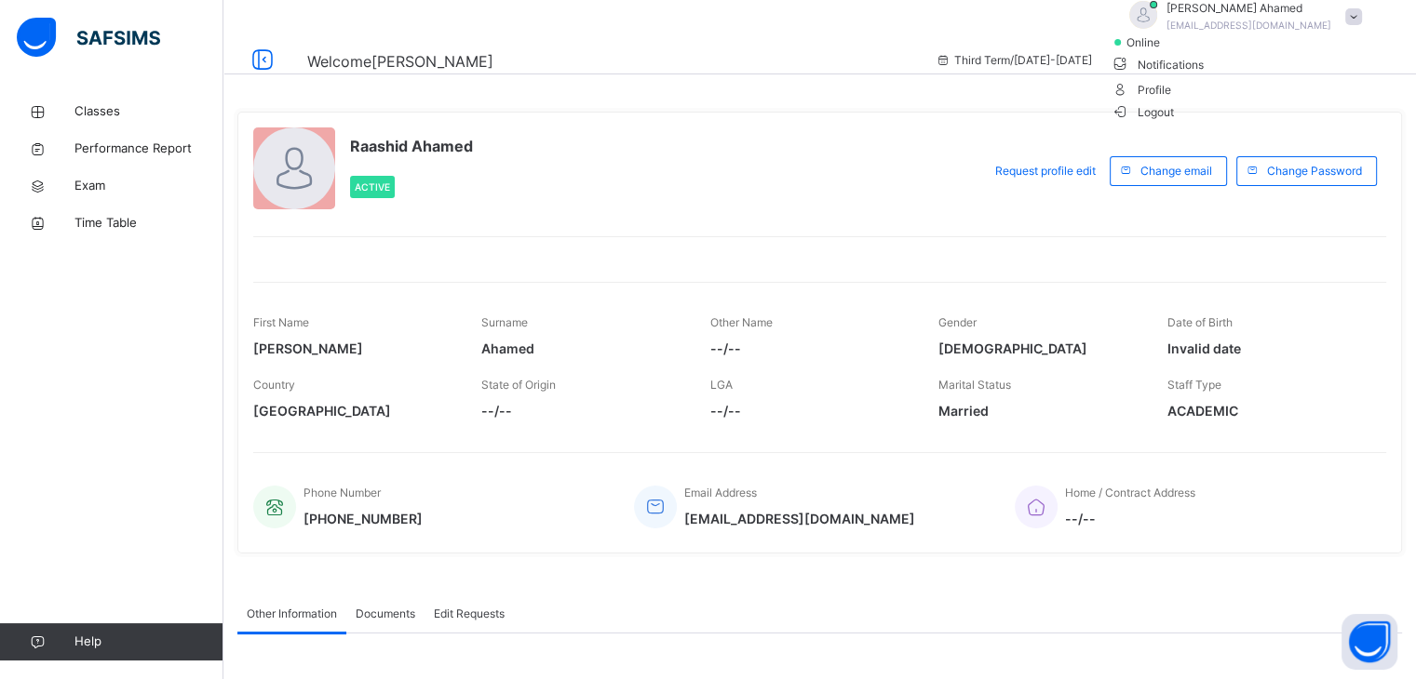
click at [1150, 147] on div "Change email" at bounding box center [1173, 171] width 127 height 48
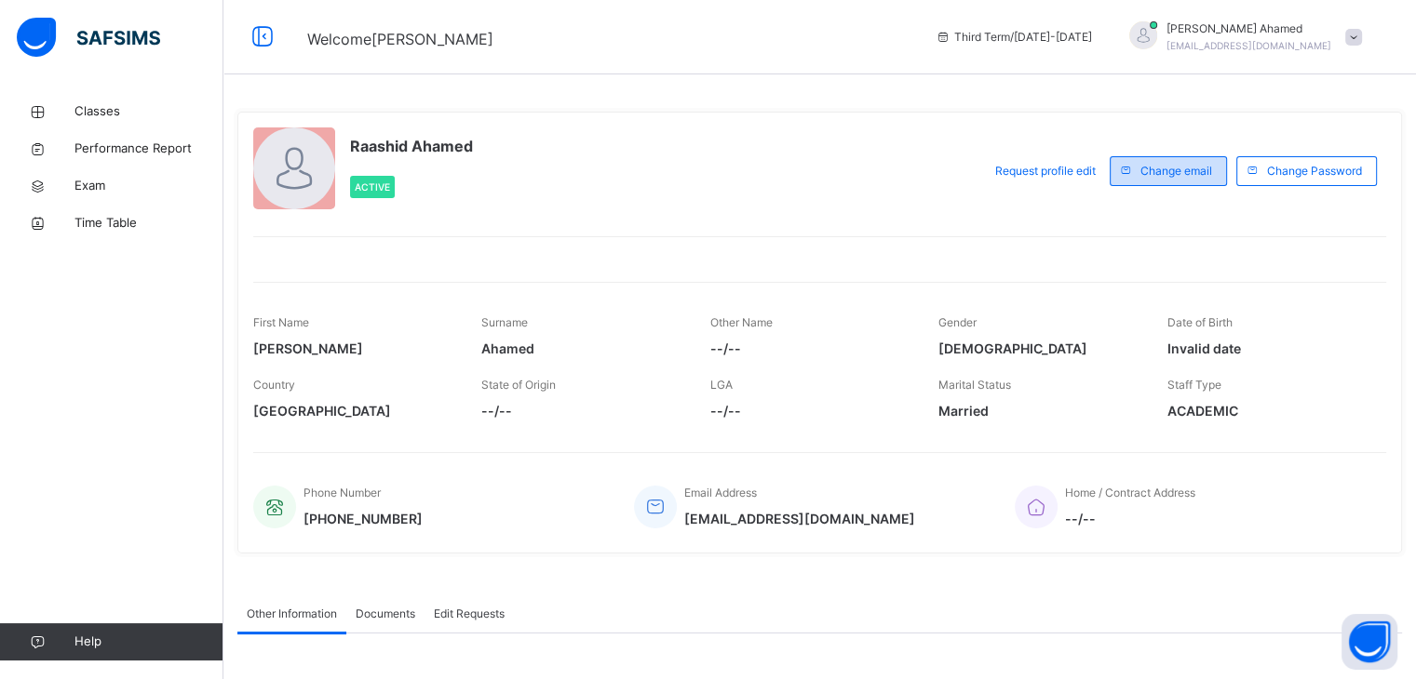
click at [1140, 169] on span at bounding box center [1125, 171] width 30 height 30
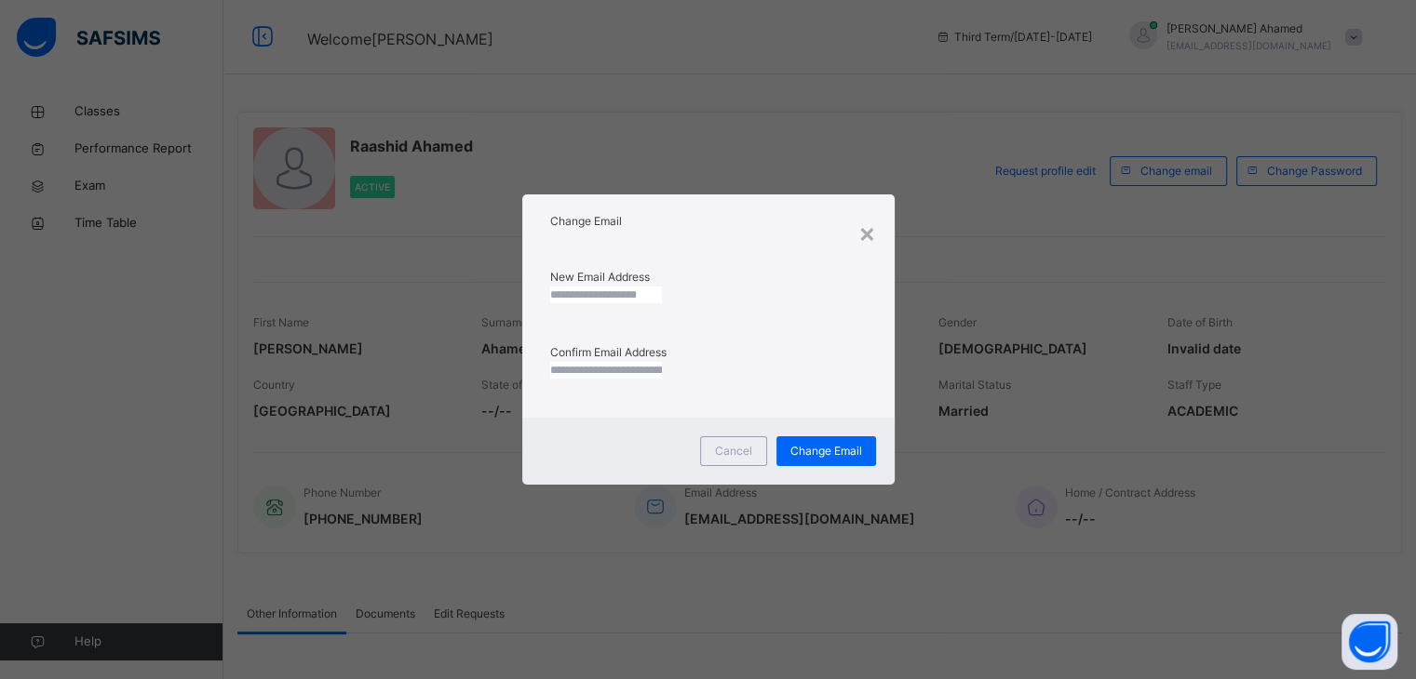
click at [882, 211] on div "Change Email" at bounding box center [708, 217] width 372 height 45
click at [873, 230] on div "×" at bounding box center [867, 232] width 18 height 39
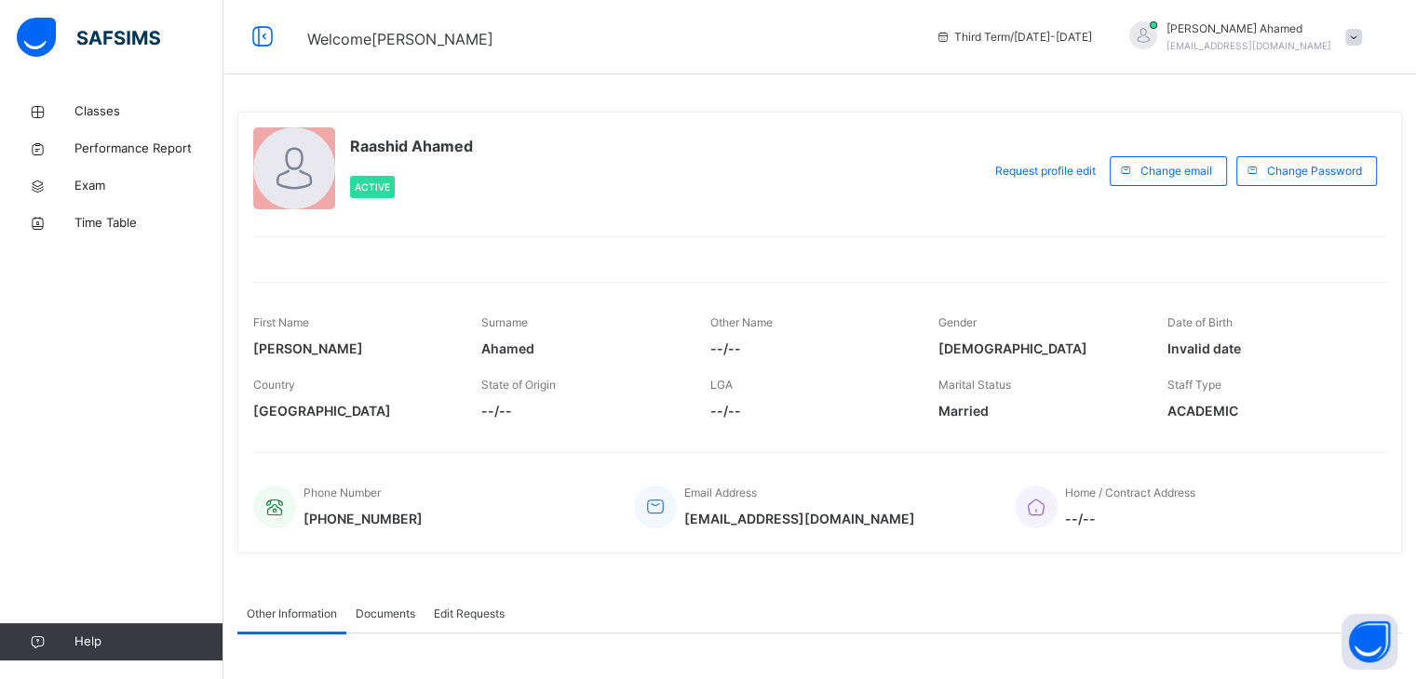
click at [1174, 61] on div "Third Term / [DATE]-[DATE] [PERSON_NAME] [EMAIL_ADDRESS][DOMAIN_NAME]" at bounding box center [1171, 37] width 490 height 74
click at [1157, 30] on div at bounding box center [1143, 35] width 28 height 28
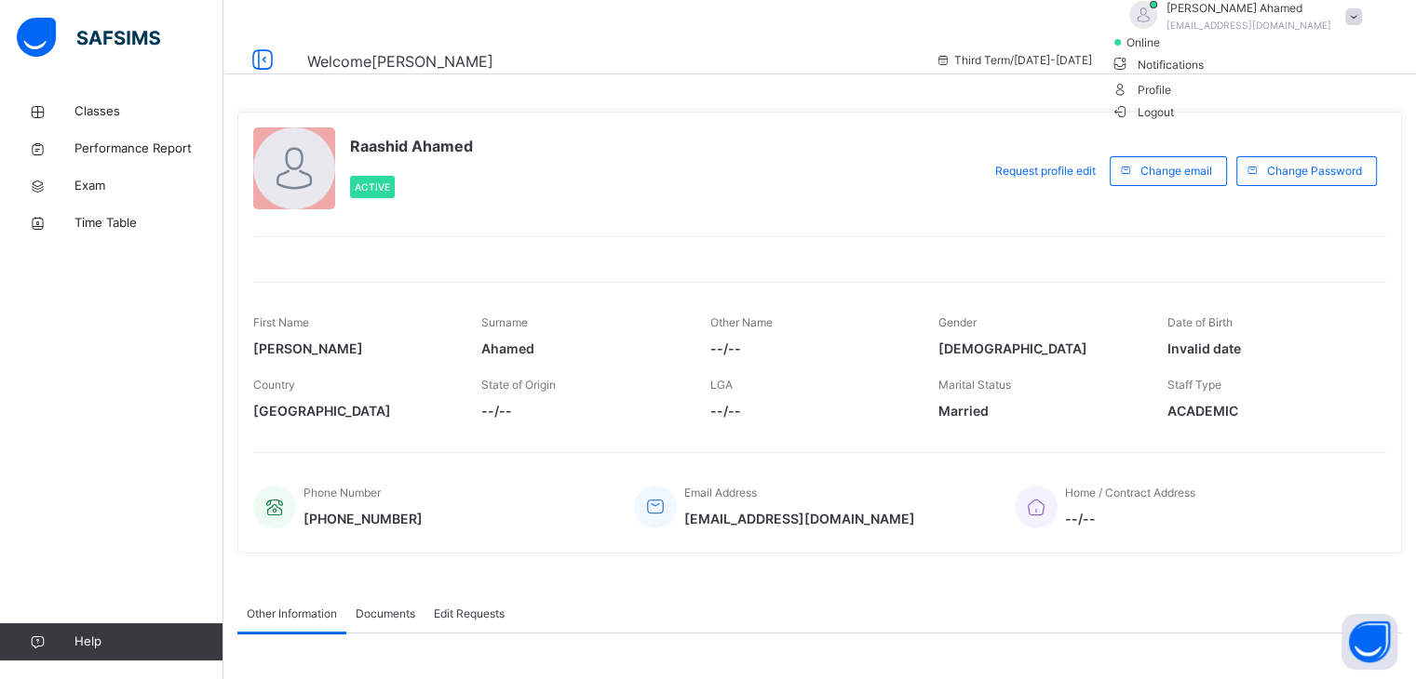
click at [1121, 46] on span at bounding box center [1117, 42] width 7 height 7
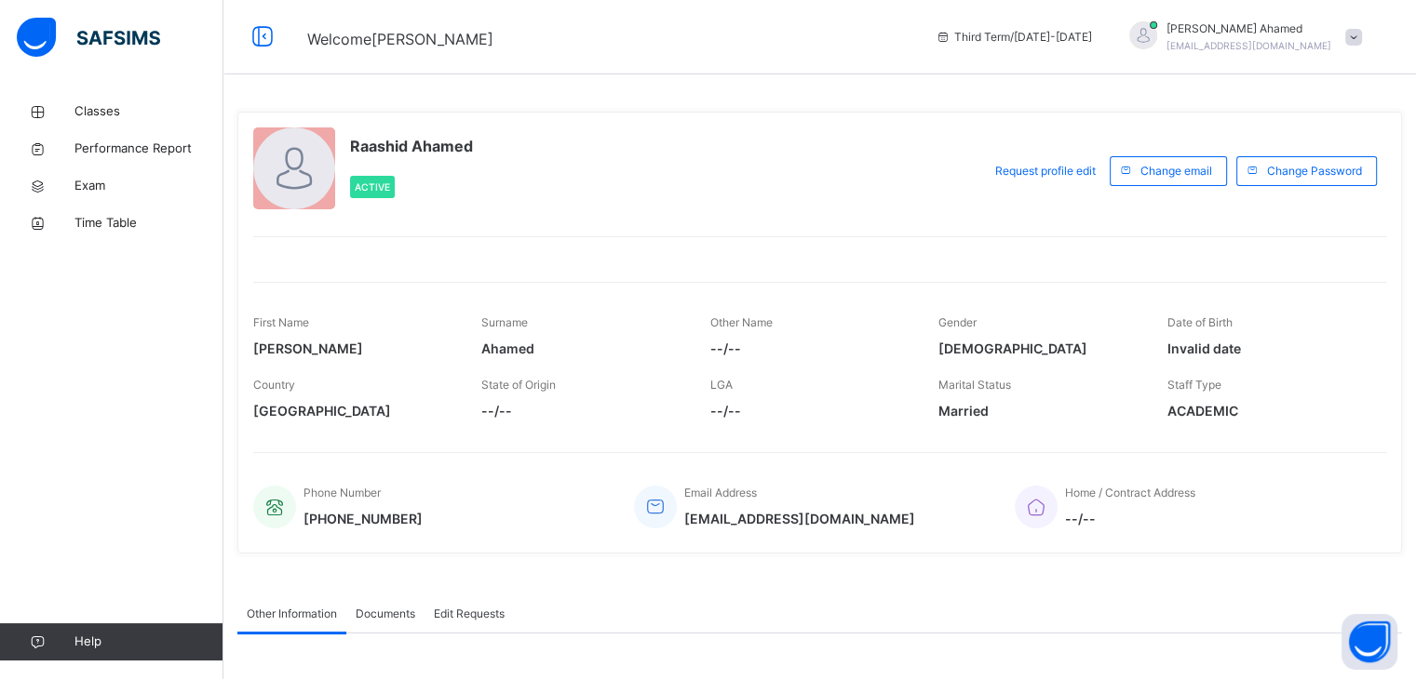
click at [1260, 76] on div "[PERSON_NAME] Active Request profile edit Change email Change Password First Na…" at bounding box center [819, 487] width 1192 height 975
click at [1159, 16] on div "Third Term / [DATE]-[DATE] [PERSON_NAME] [EMAIL_ADDRESS][DOMAIN_NAME]" at bounding box center [1171, 37] width 490 height 74
click at [1157, 38] on div at bounding box center [1143, 35] width 28 height 28
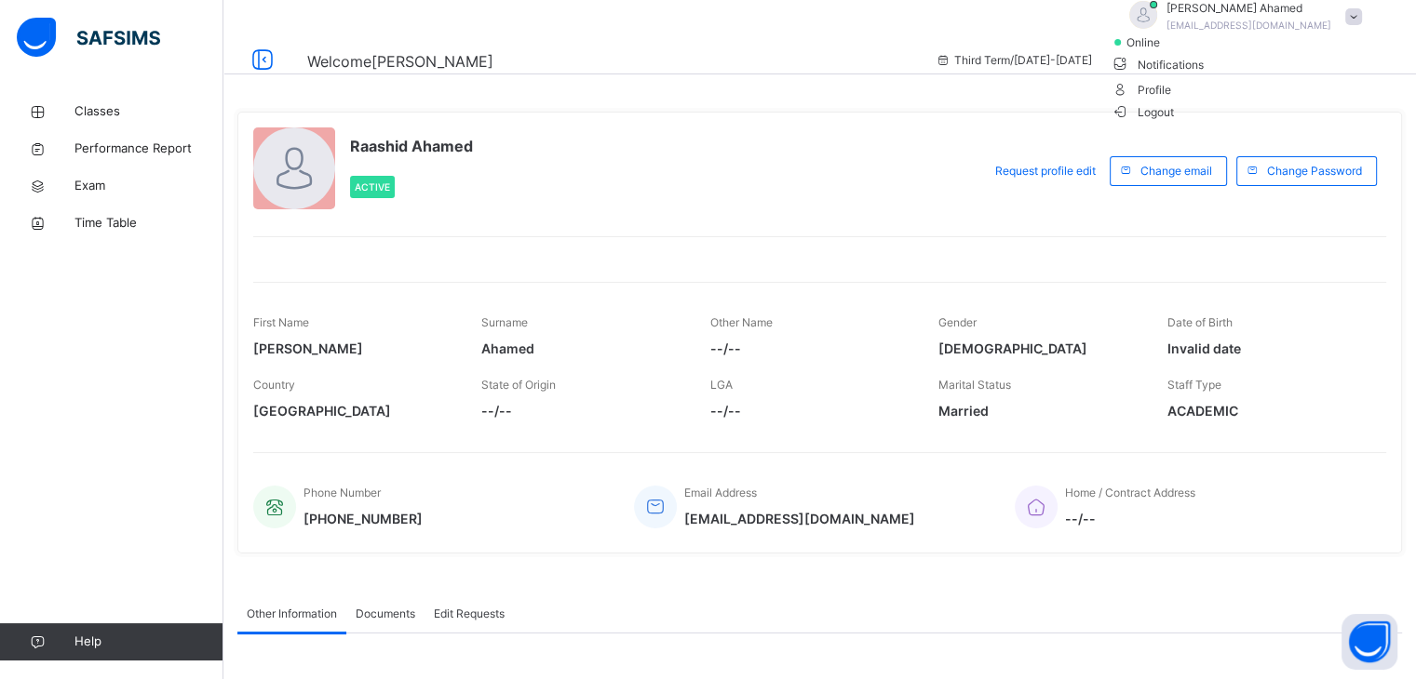
click at [1171, 51] on span "online" at bounding box center [1147, 42] width 47 height 17
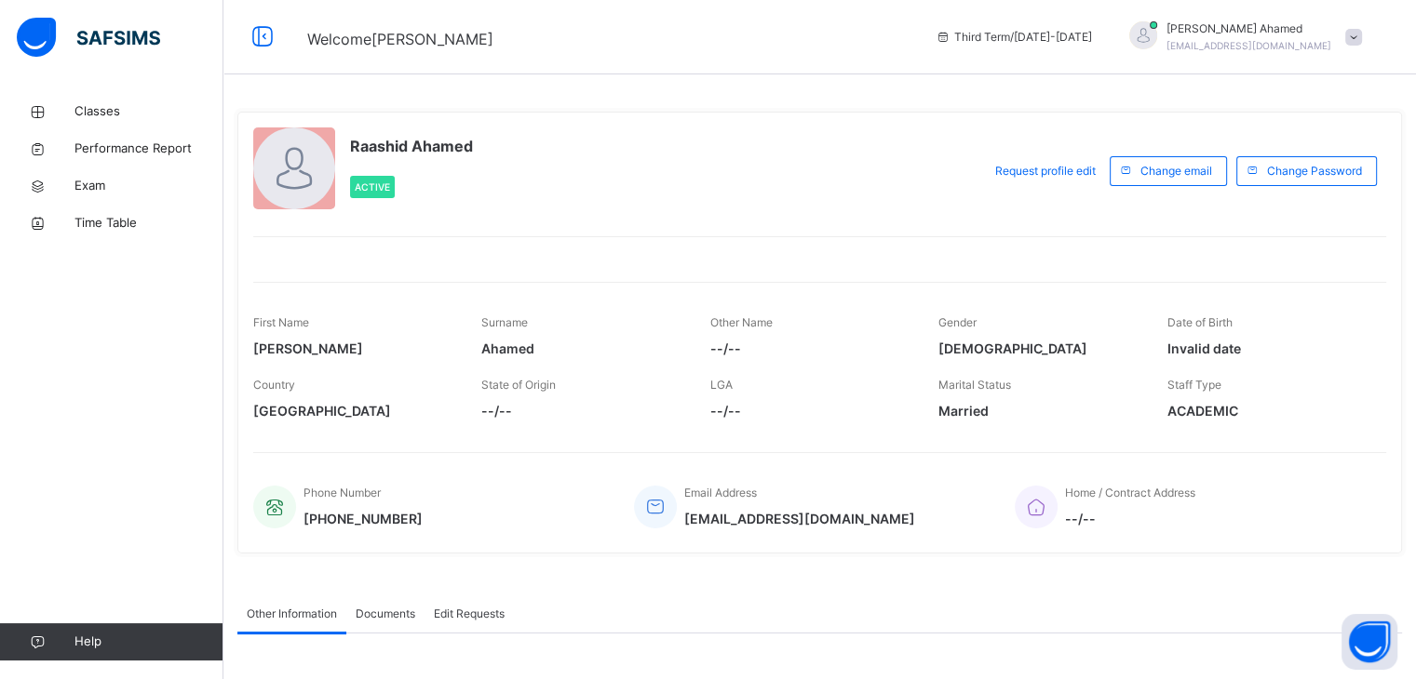
click at [1279, 81] on div "[PERSON_NAME] Active Request profile edit Change email Change Password First Na…" at bounding box center [819, 487] width 1192 height 975
click at [376, 187] on span "Active" at bounding box center [372, 187] width 35 height 11
click at [141, 124] on link "Classes" at bounding box center [111, 111] width 223 height 37
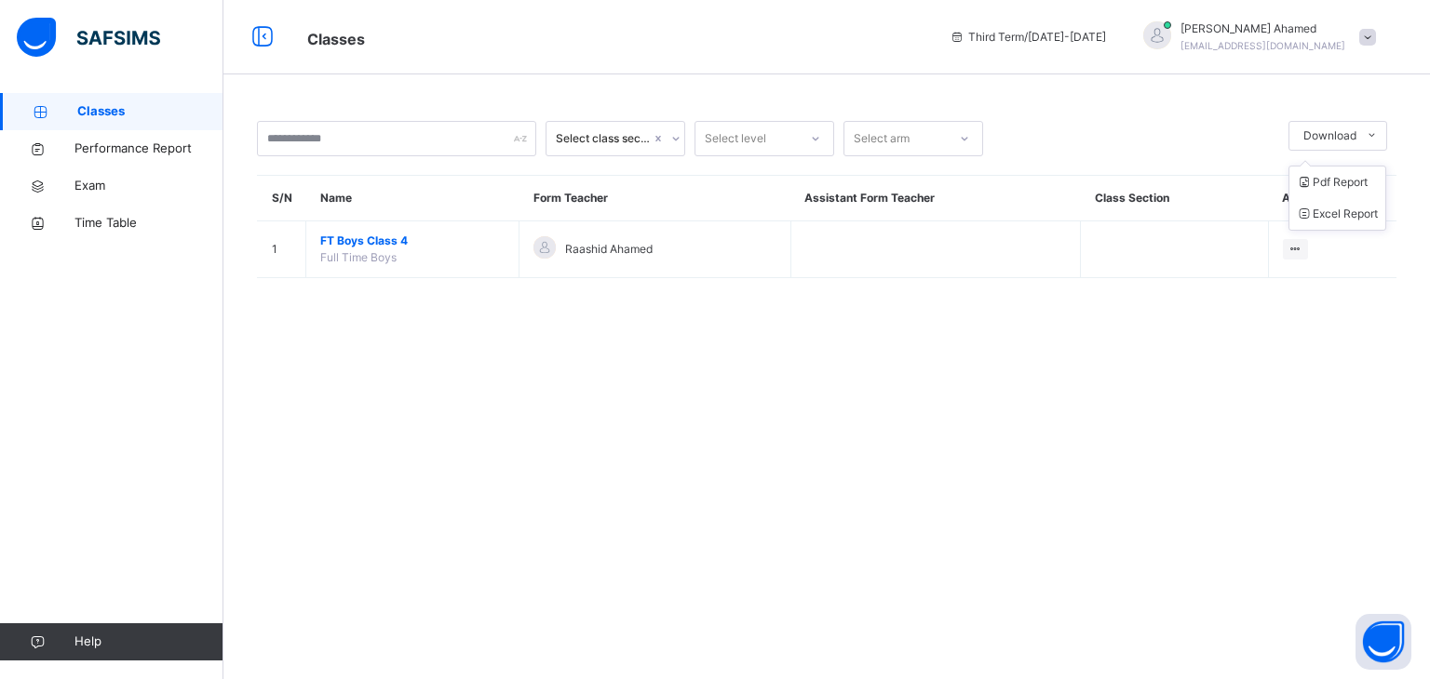
click at [1335, 166] on ul "Pdf Report Excel Report" at bounding box center [1337, 198] width 98 height 65
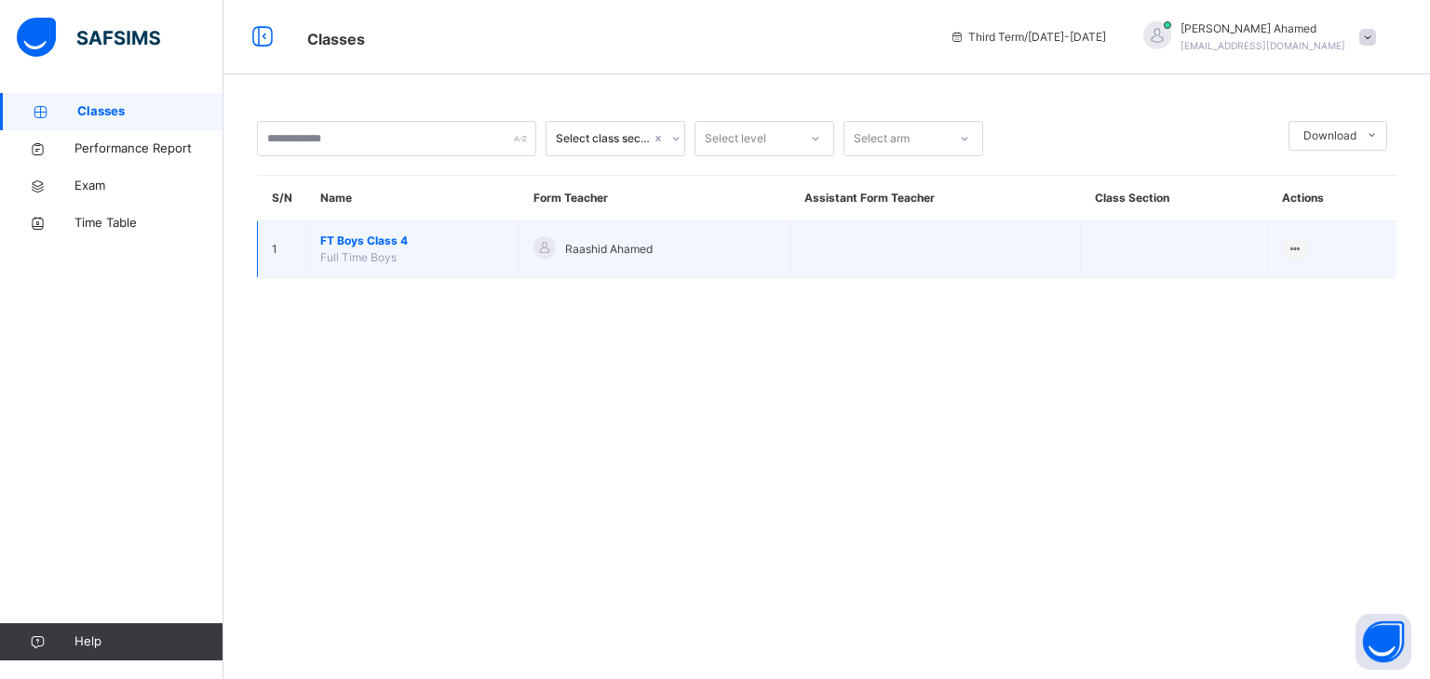
click at [378, 254] on span "Full Time Boys" at bounding box center [358, 257] width 76 height 14
click at [373, 235] on span "FT Boys Class 4" at bounding box center [412, 241] width 184 height 17
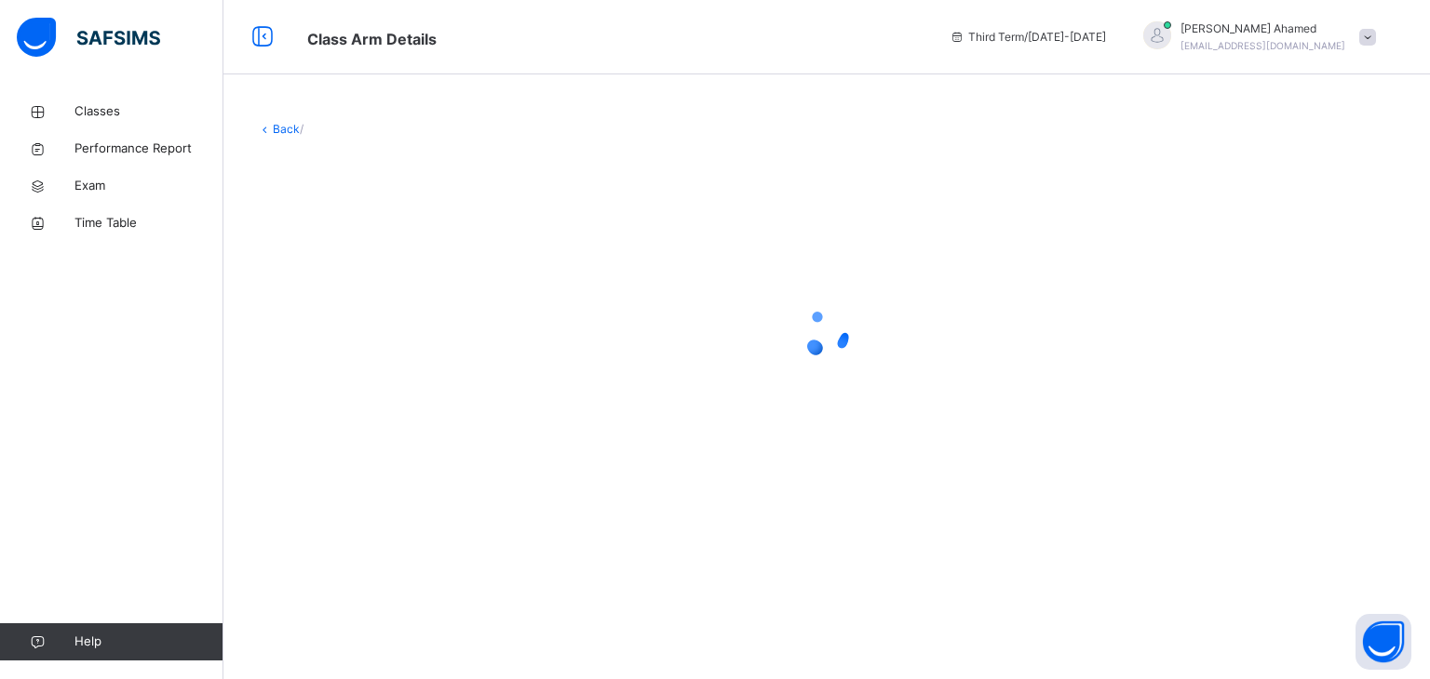
click at [373, 235] on div at bounding box center [826, 333] width 1139 height 354
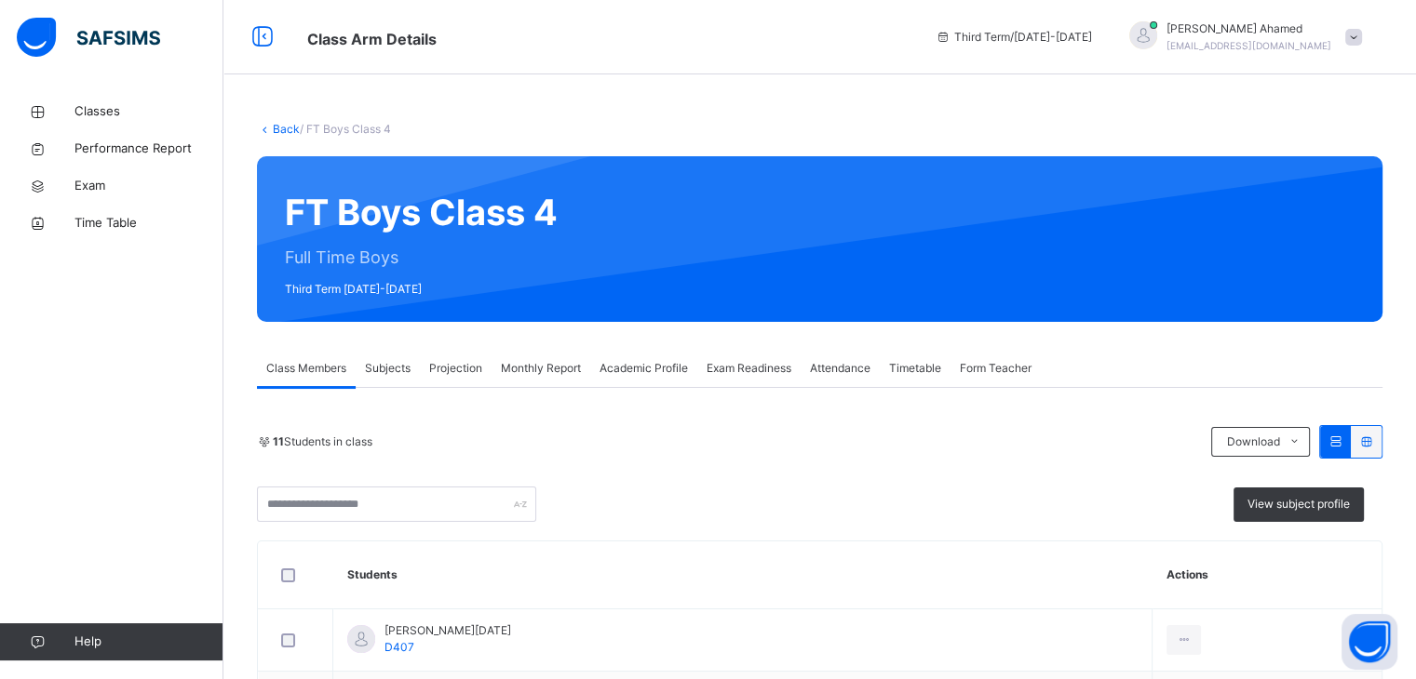
click at [1157, 32] on div at bounding box center [1143, 35] width 28 height 28
click at [672, 130] on div "Back / FT Boys Class 4" at bounding box center [819, 129] width 1125 height 17
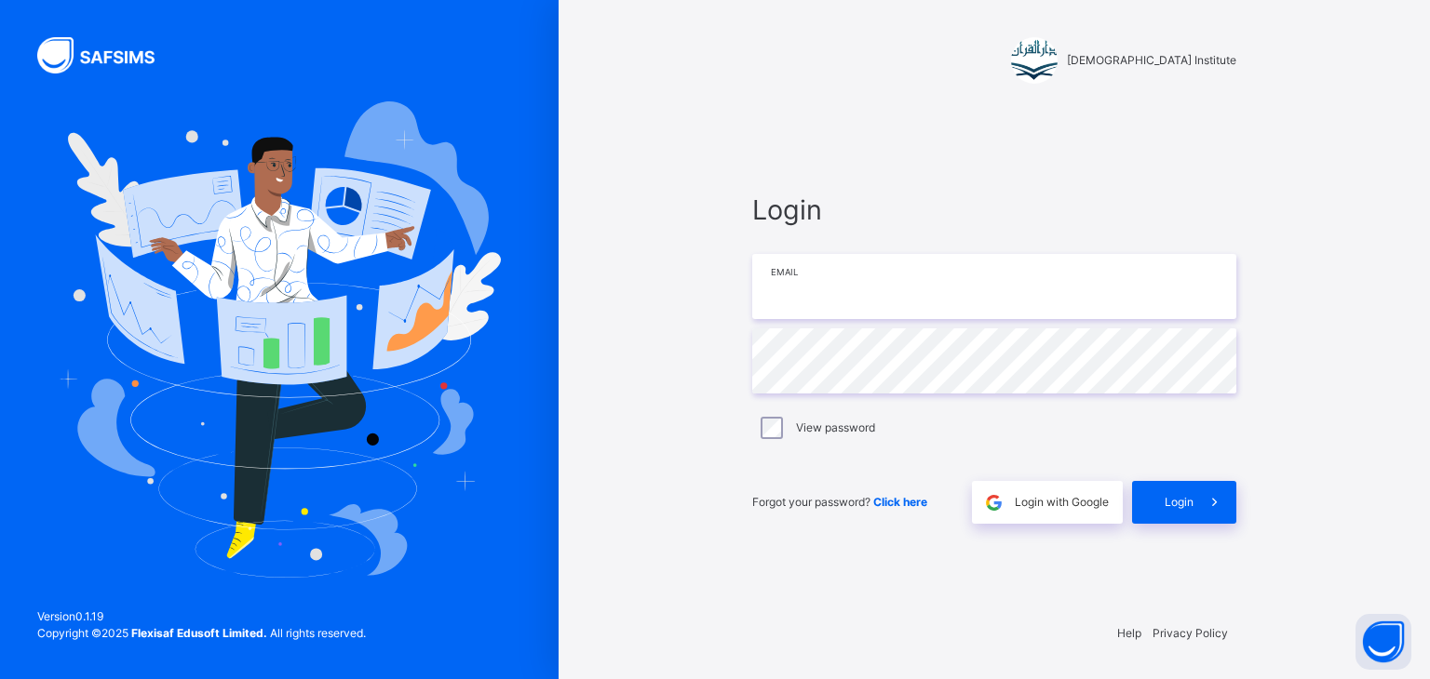
type input "**********"
click at [1211, 526] on div "**********" at bounding box center [993, 357] width 521 height 500
click at [1197, 500] on div "**********" at bounding box center [993, 357] width 521 height 500
click at [1198, 500] on span at bounding box center [1214, 502] width 43 height 43
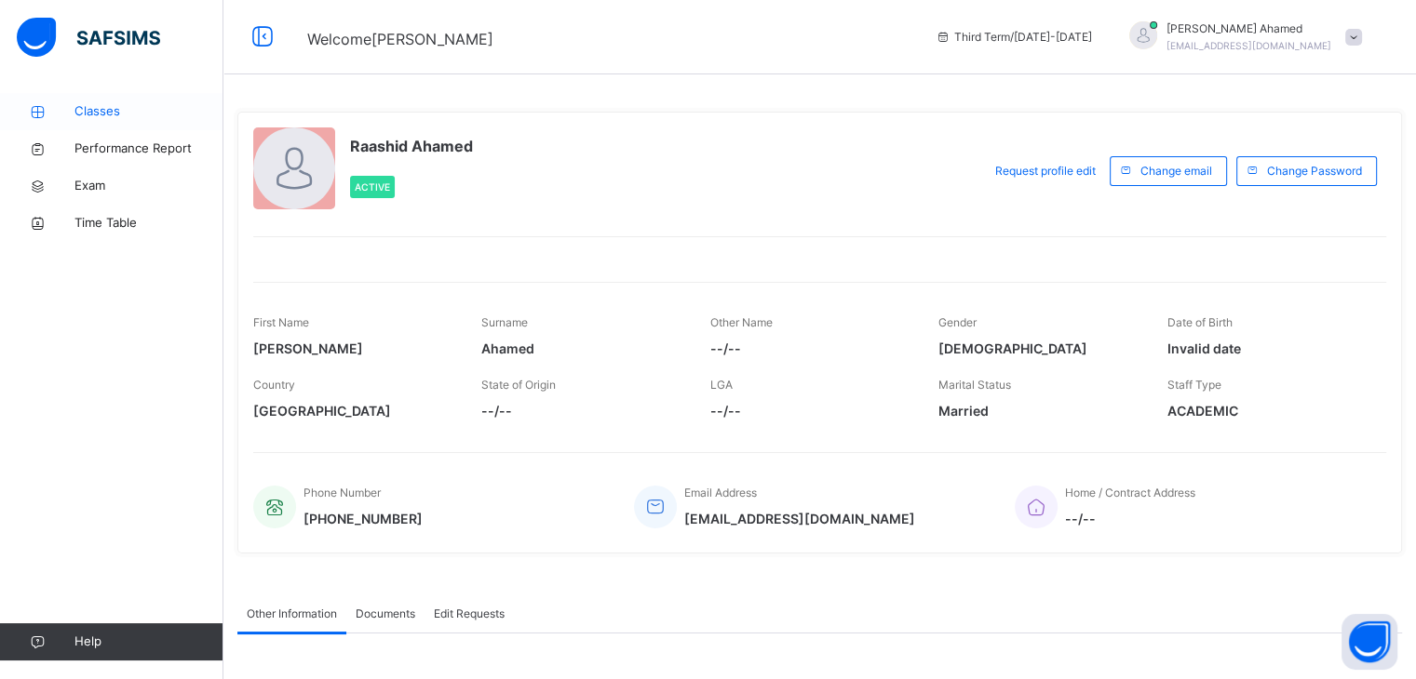
click at [141, 106] on span "Classes" at bounding box center [148, 111] width 149 height 19
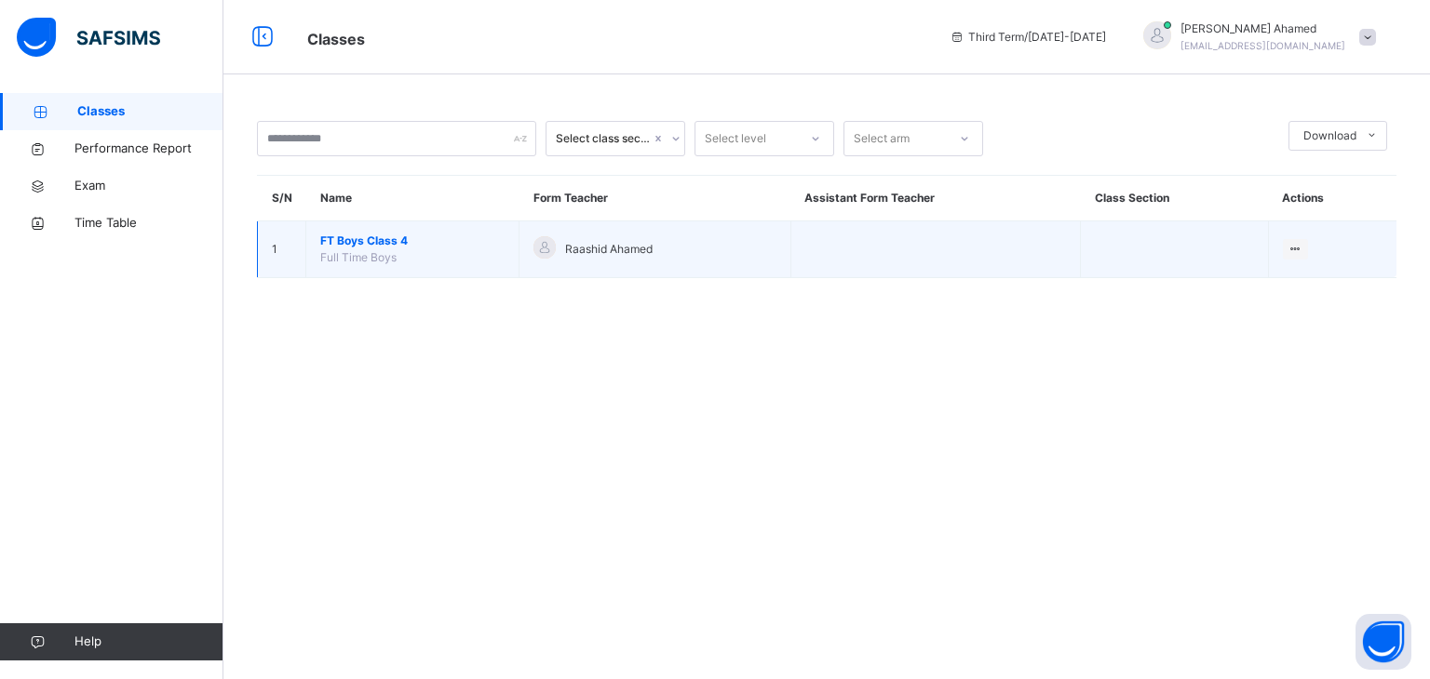
click at [376, 235] on span "FT Boys Class 4" at bounding box center [412, 241] width 184 height 17
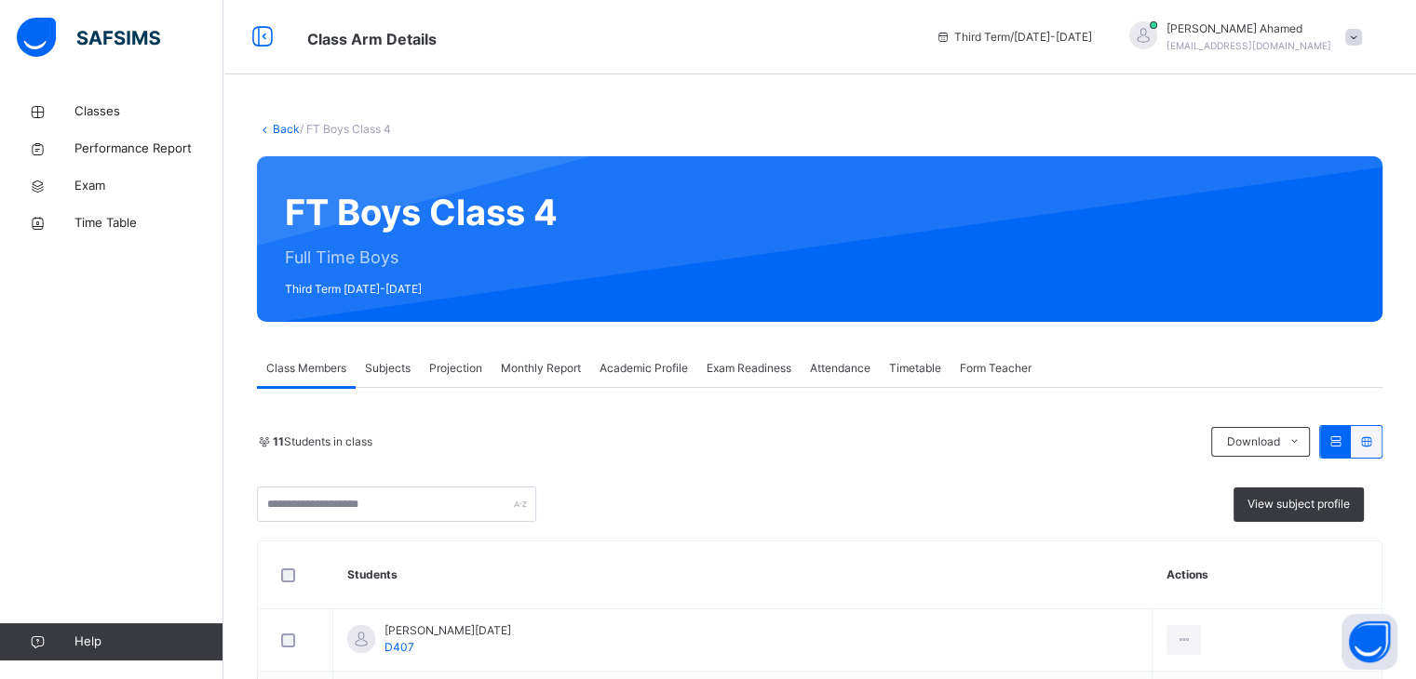
click at [449, 374] on span "Projection" at bounding box center [455, 368] width 53 height 17
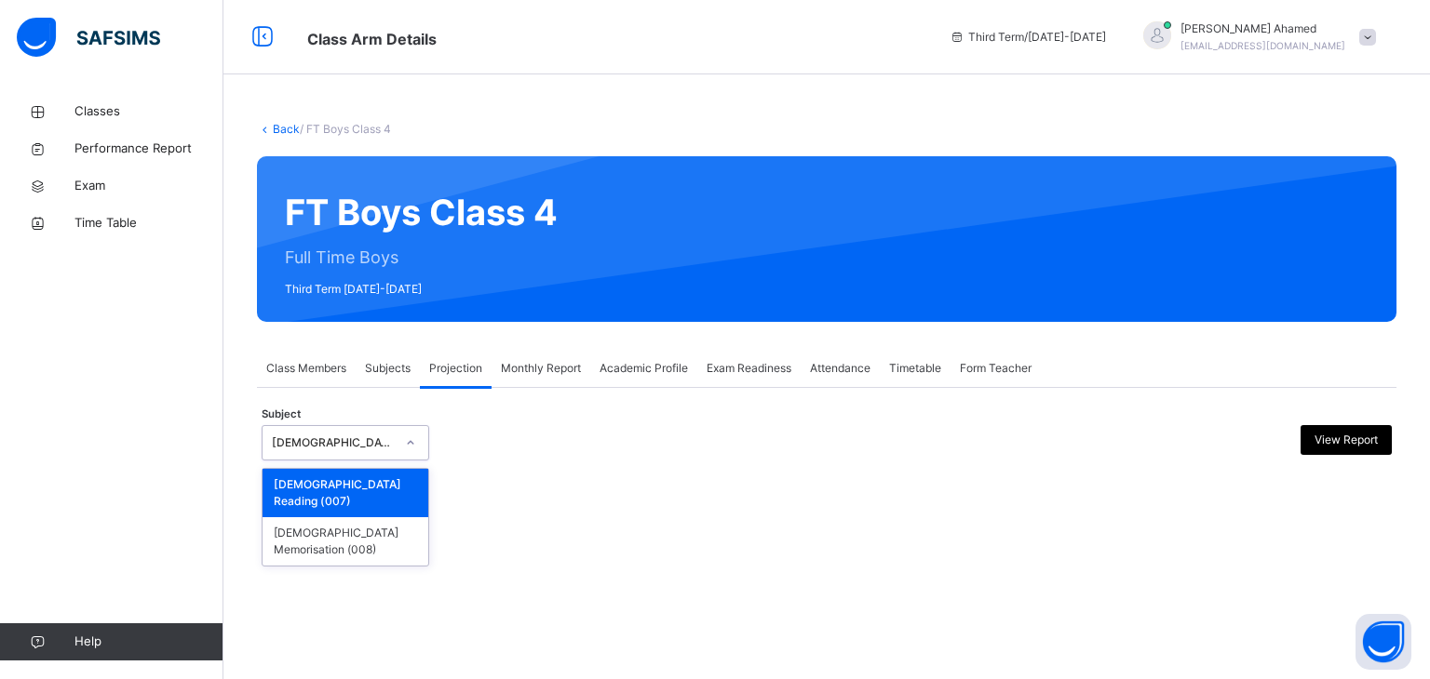
drag, startPoint x: 270, startPoint y: 443, endPoint x: 334, endPoint y: 481, distance: 74.7
click at [272, 446] on div "[DEMOGRAPHIC_DATA] Reading" at bounding box center [327, 443] width 130 height 29
click at [350, 524] on div "[DEMOGRAPHIC_DATA] Reading (007) [DEMOGRAPHIC_DATA] Memorisation (008)" at bounding box center [346, 517] width 168 height 99
click at [424, 495] on div "[DEMOGRAPHIC_DATA] Reading (007)" at bounding box center [345, 493] width 166 height 48
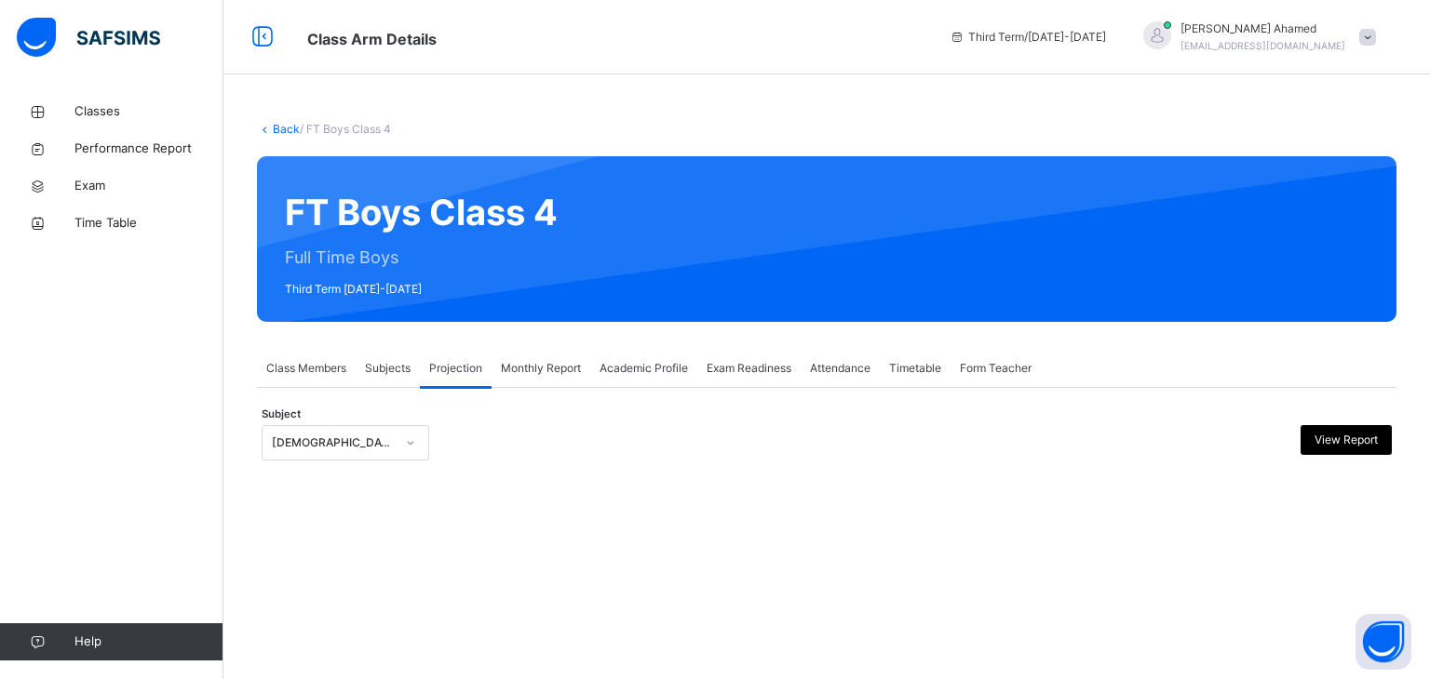
click at [417, 508] on div "Back / FT Boys Class 4 FT Boys Class 4 Full Time Boys Third Term [DATE]-[DATE] …" at bounding box center [826, 309] width 1206 height 433
click at [348, 411] on div "Class Members Subjects Projection Monthly Report Academic Profile Exam Readines…" at bounding box center [826, 414] width 1139 height 129
click at [343, 440] on div "[DEMOGRAPHIC_DATA] Reading (007)" at bounding box center [333, 443] width 123 height 17
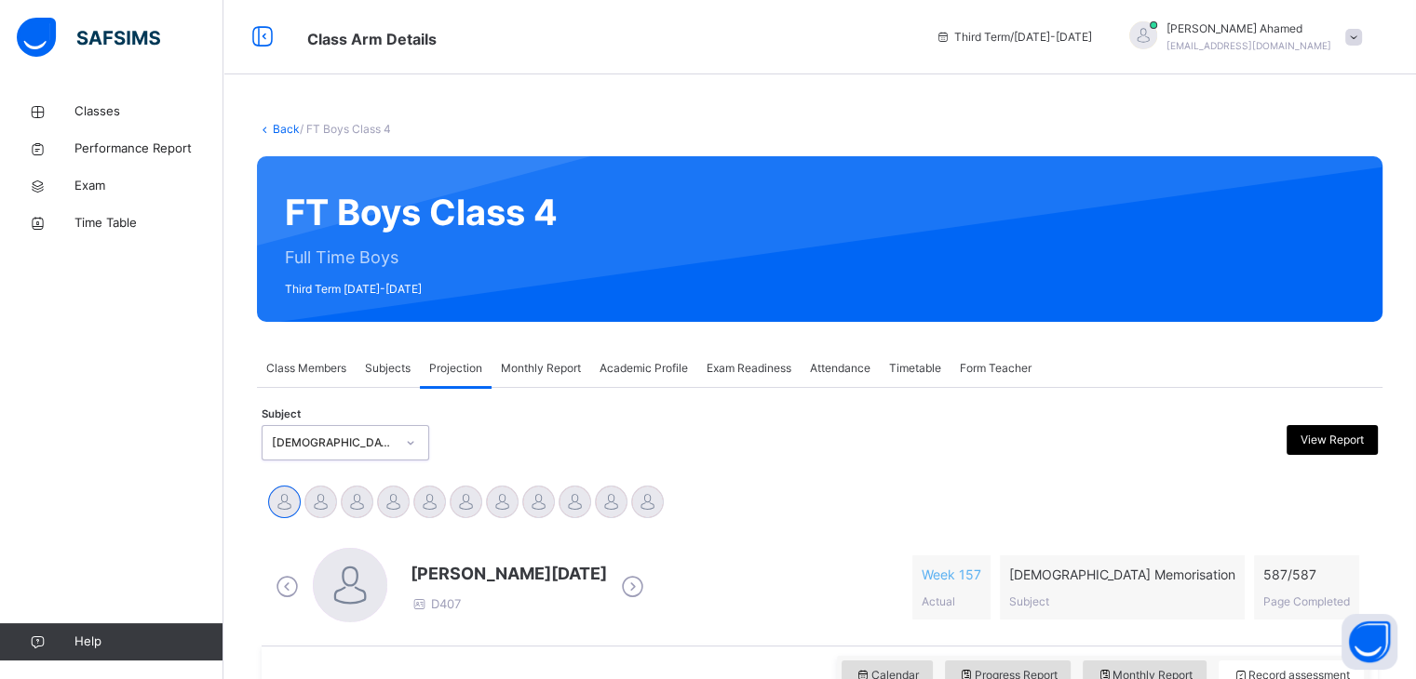
scroll to position [297, 0]
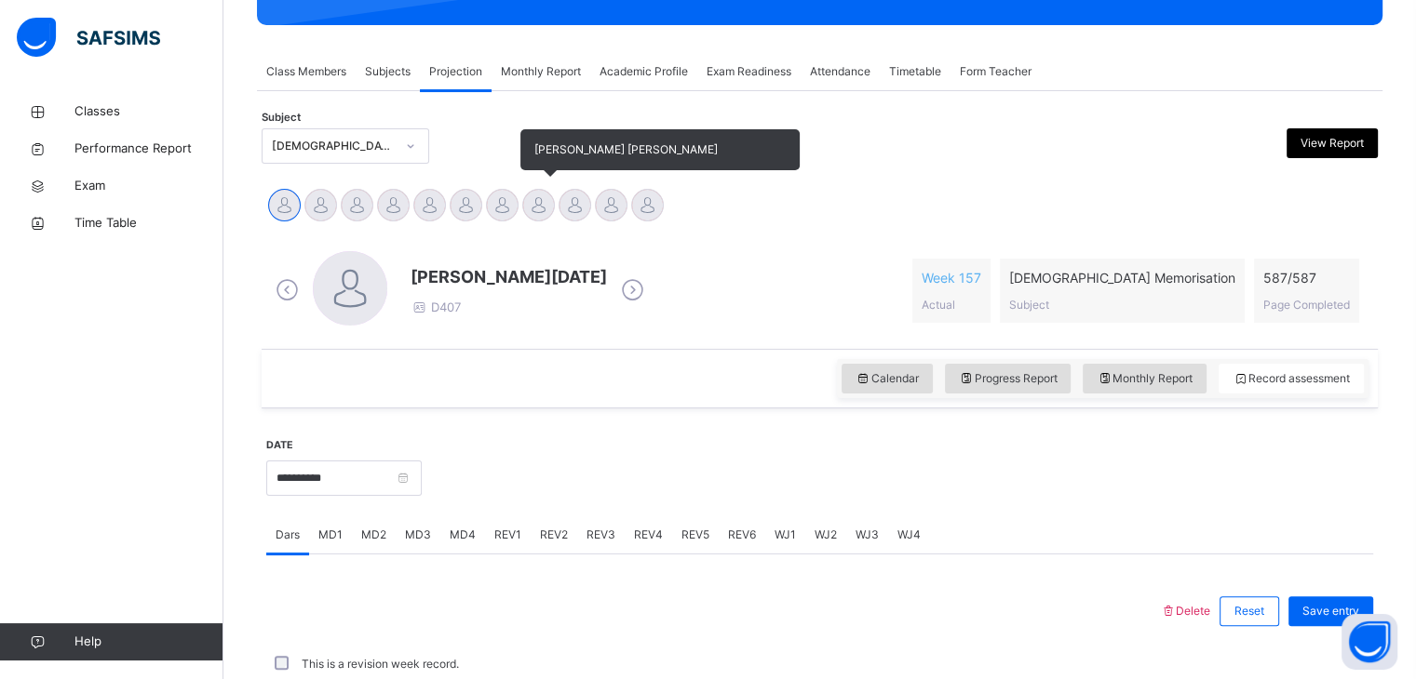
click at [531, 220] on div "[PERSON_NAME] [PERSON_NAME]" at bounding box center [538, 207] width 36 height 41
click at [536, 221] on div "[PERSON_NAME] [PERSON_NAME]" at bounding box center [538, 207] width 36 height 41
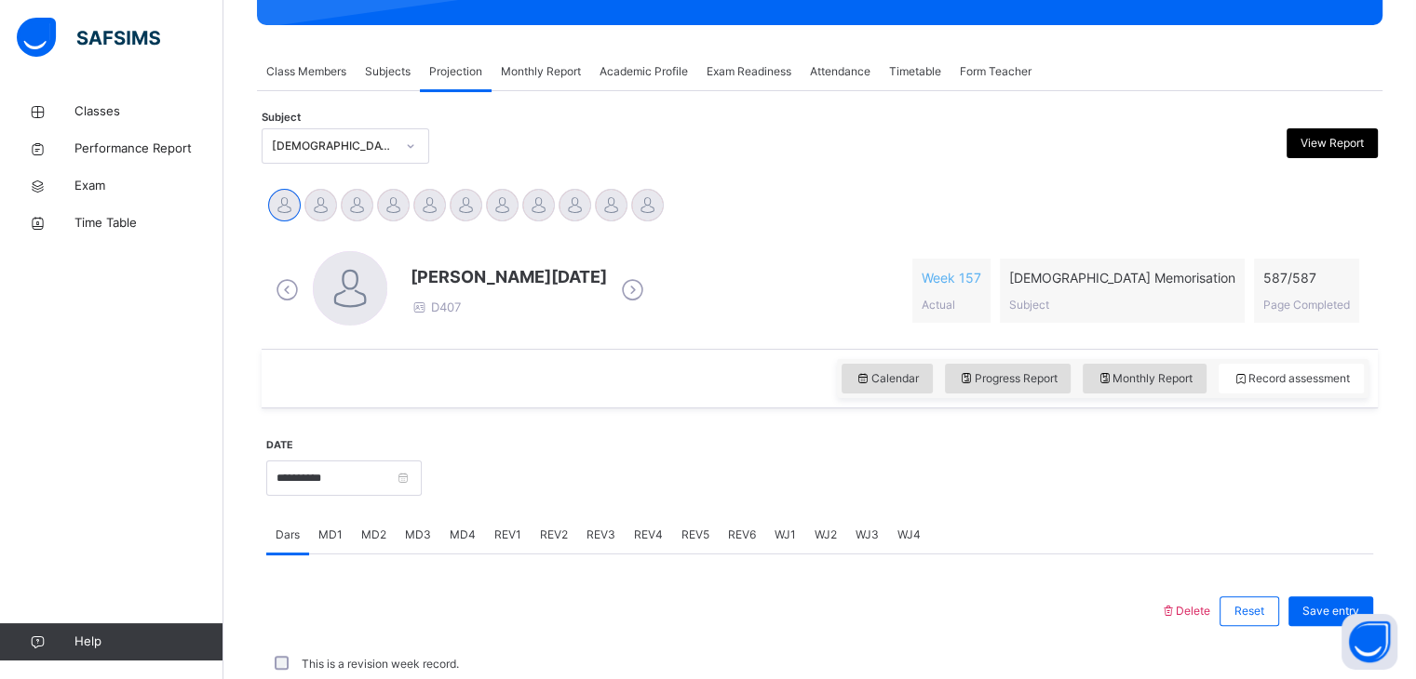
drag, startPoint x: 536, startPoint y: 221, endPoint x: 543, endPoint y: 173, distance: 47.9
click at [544, 187] on div "[PERSON_NAME] [PERSON_NAME]" at bounding box center [538, 207] width 36 height 41
click at [538, 174] on div "**********" at bounding box center [819, 586] width 1125 height 935
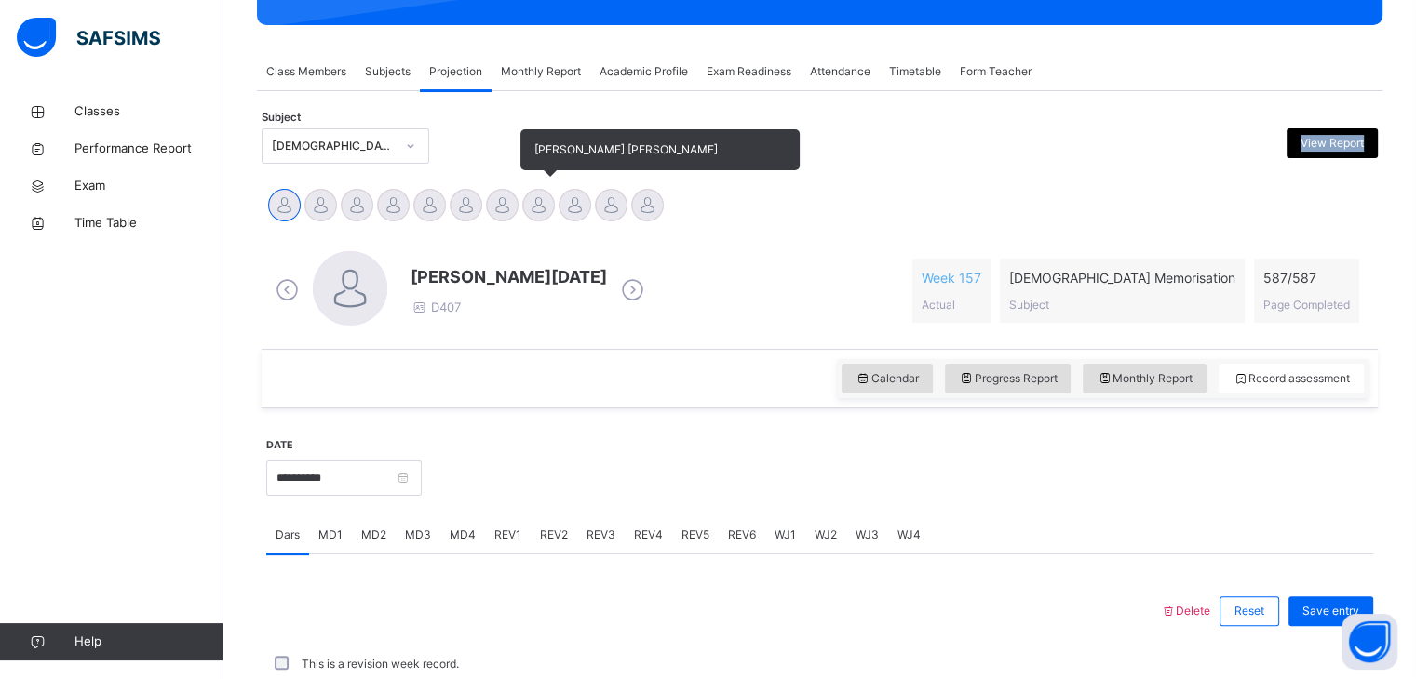
click at [541, 198] on div at bounding box center [538, 205] width 33 height 33
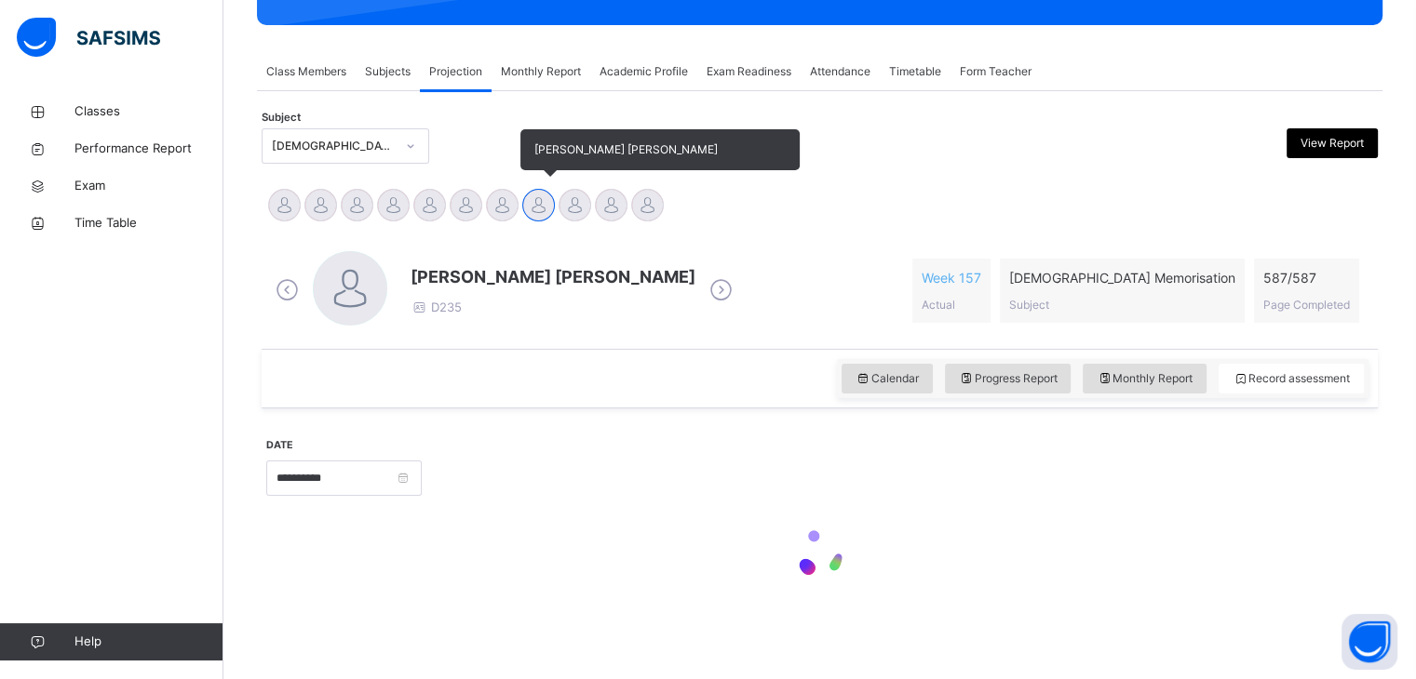
click at [541, 198] on div at bounding box center [538, 205] width 33 height 33
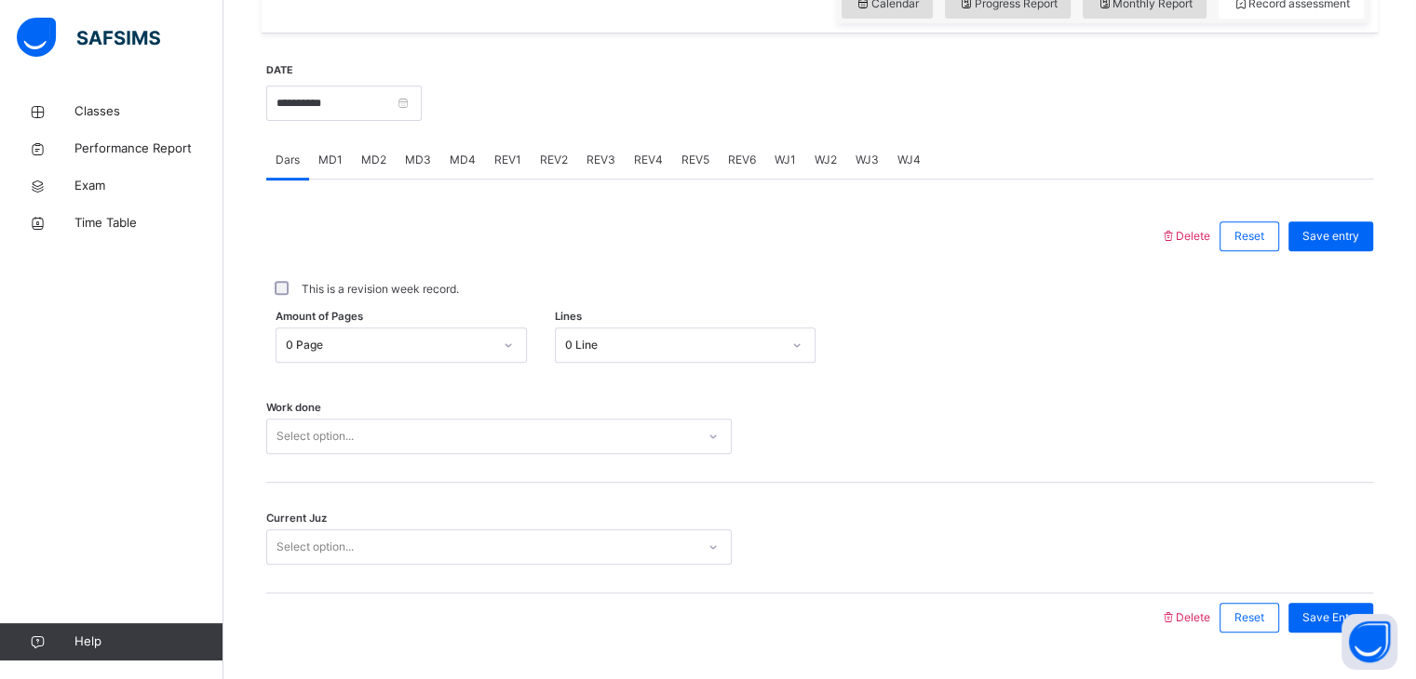
click at [450, 435] on div "Select option..." at bounding box center [498, 436] width 465 height 35
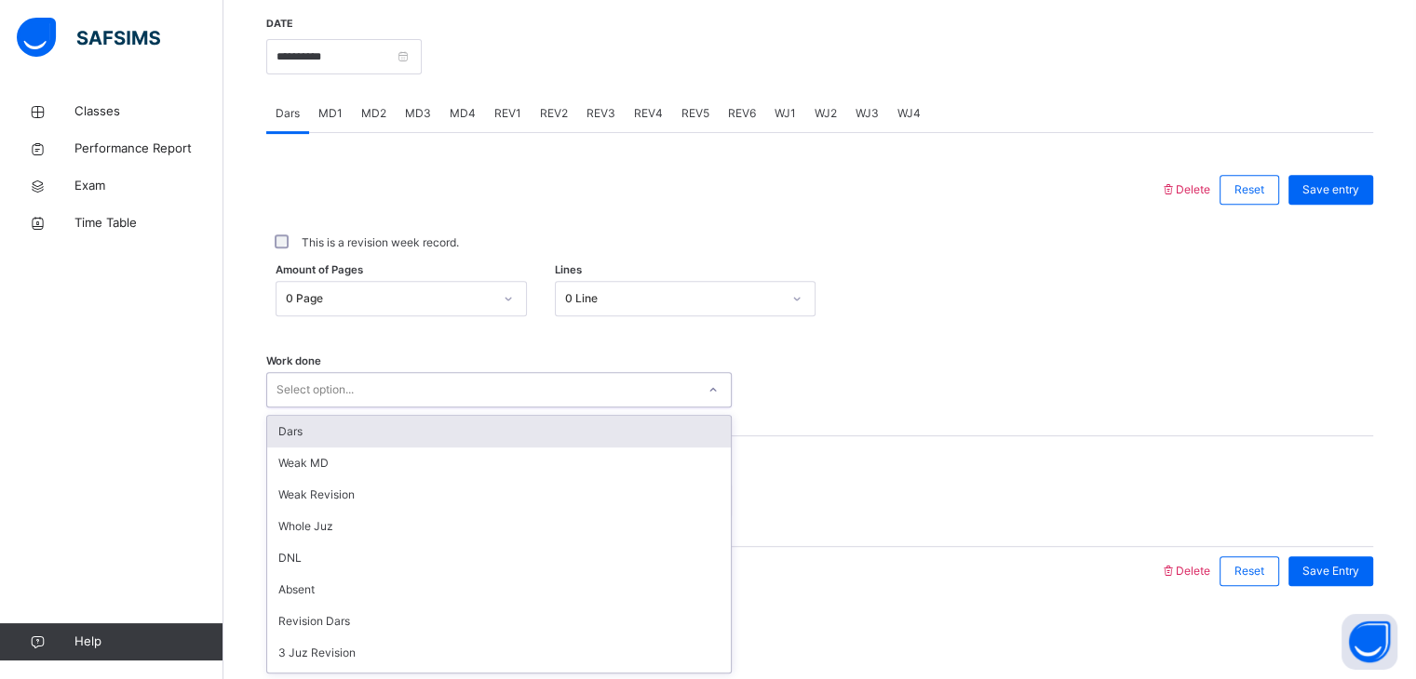
type input "*"
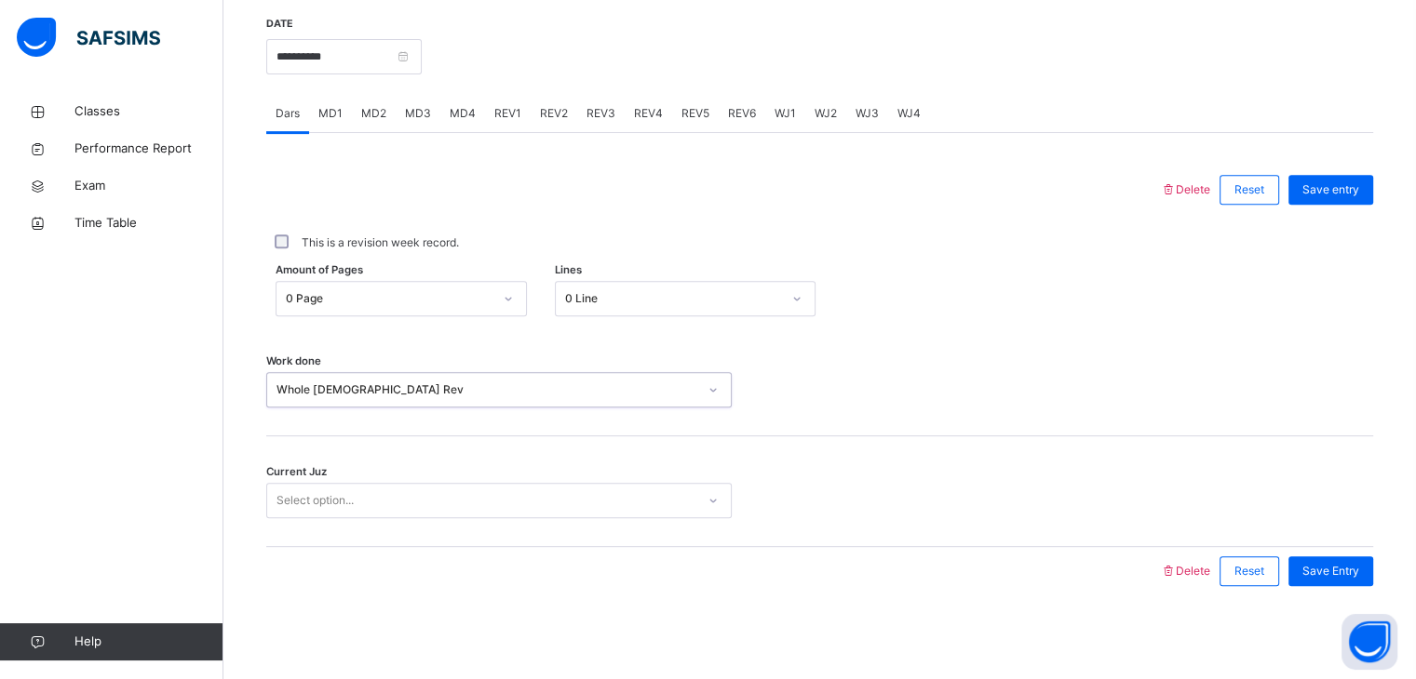
click at [453, 518] on div "Current Juz Select option..." at bounding box center [819, 492] width 1107 height 111
click at [454, 517] on div "Select option..." at bounding box center [498, 500] width 465 height 35
click at [1352, 572] on span "Save Entry" at bounding box center [1330, 571] width 57 height 17
click at [95, 116] on span "Classes" at bounding box center [148, 111] width 149 height 19
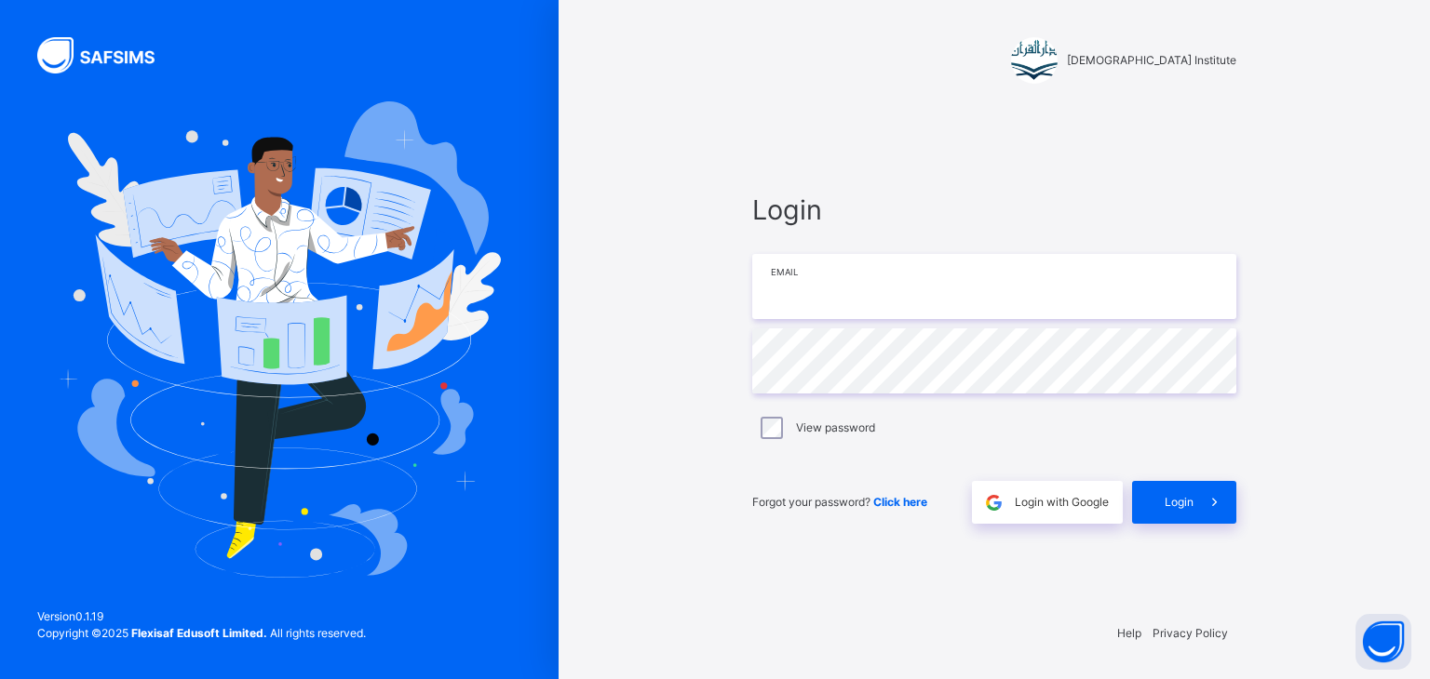
type input "**********"
